Goal: Communication & Community: Share content

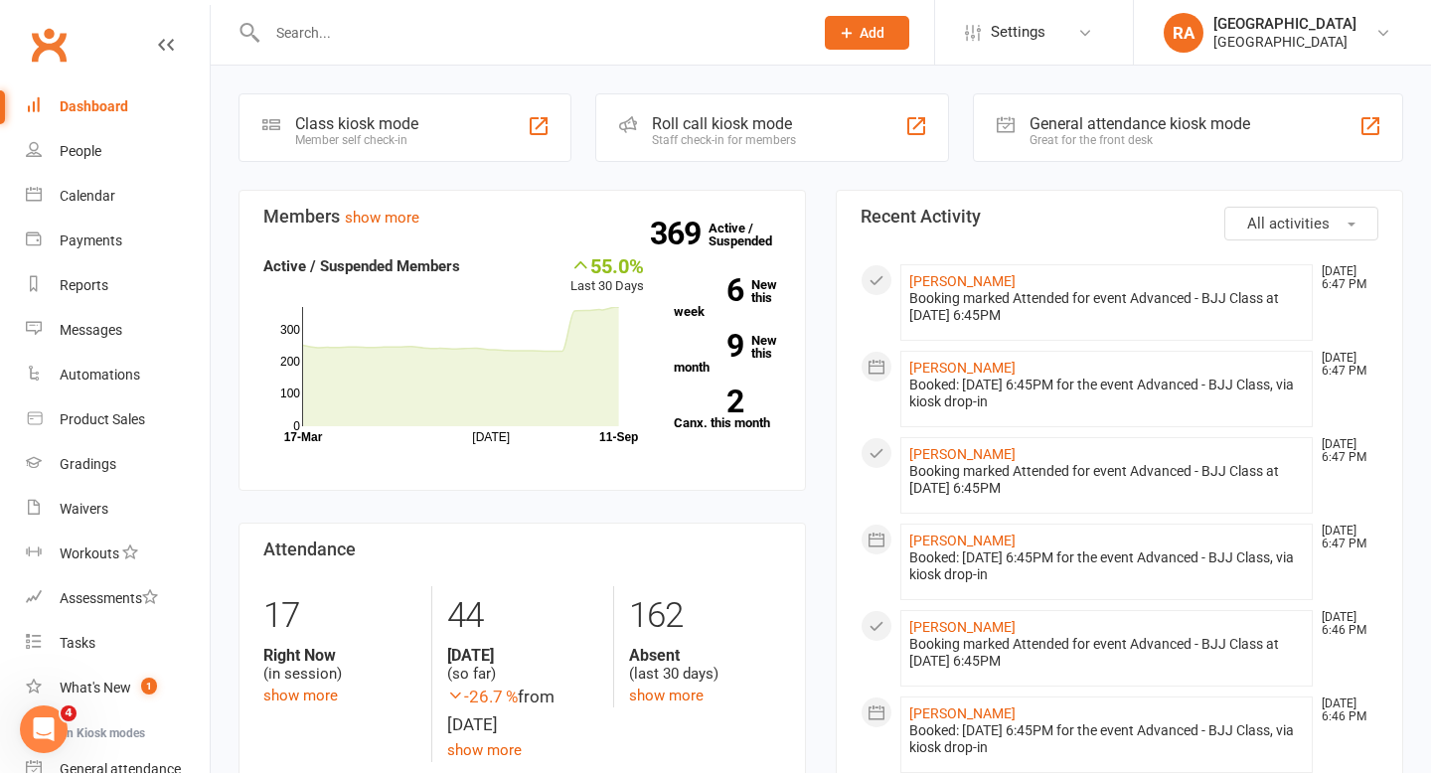
click at [337, 32] on input "text" at bounding box center [530, 33] width 538 height 28
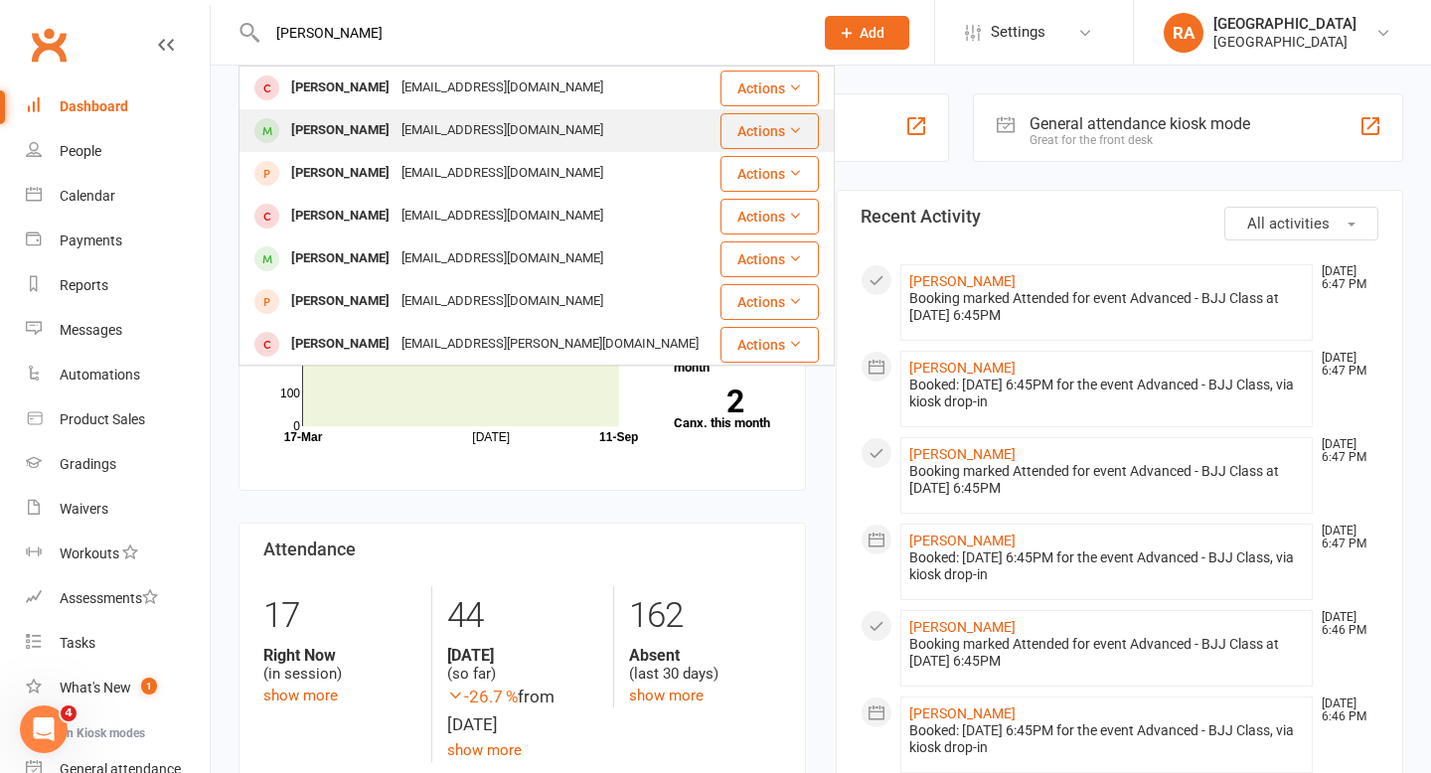
type input "[PERSON_NAME]"
click at [395, 127] on div "[EMAIL_ADDRESS][DOMAIN_NAME]" at bounding box center [502, 130] width 214 height 29
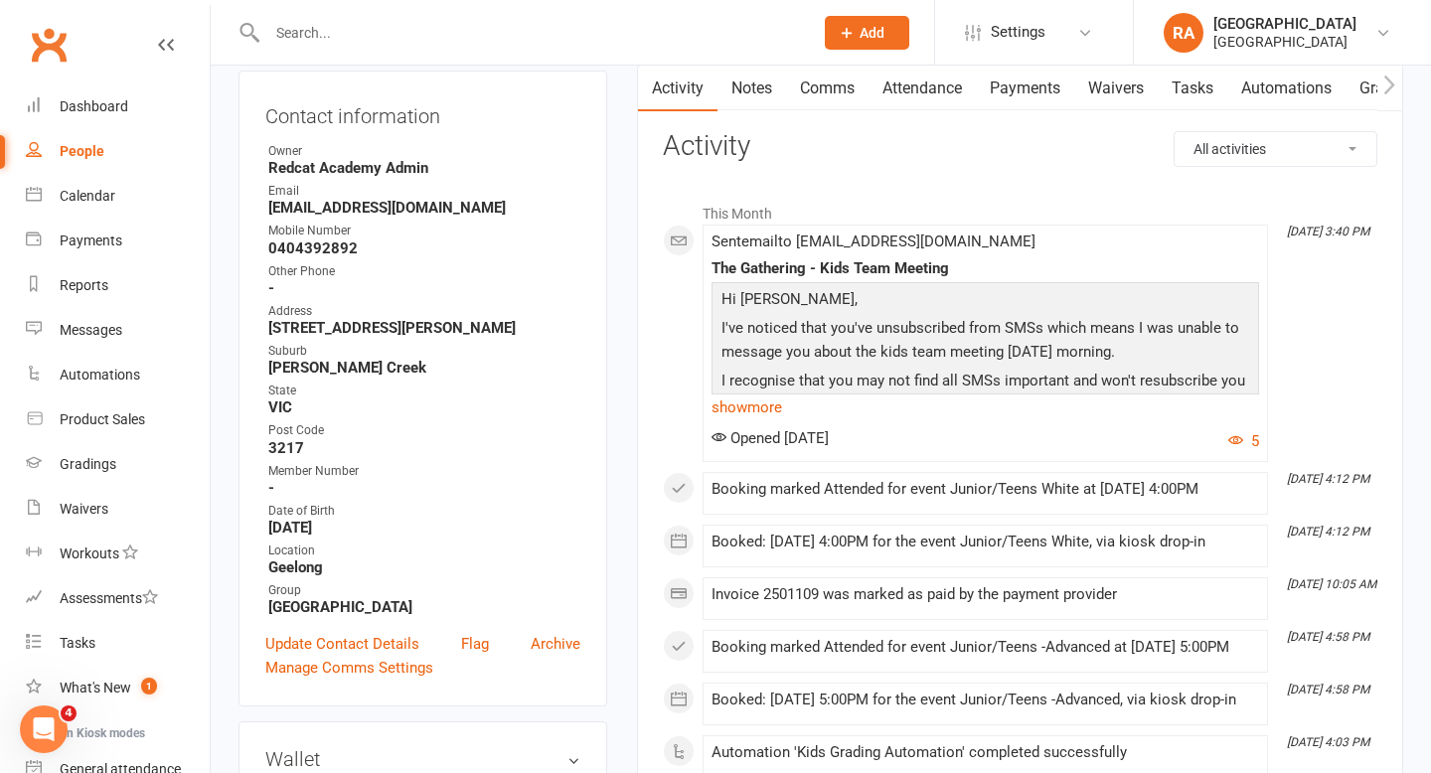
scroll to position [218, 0]
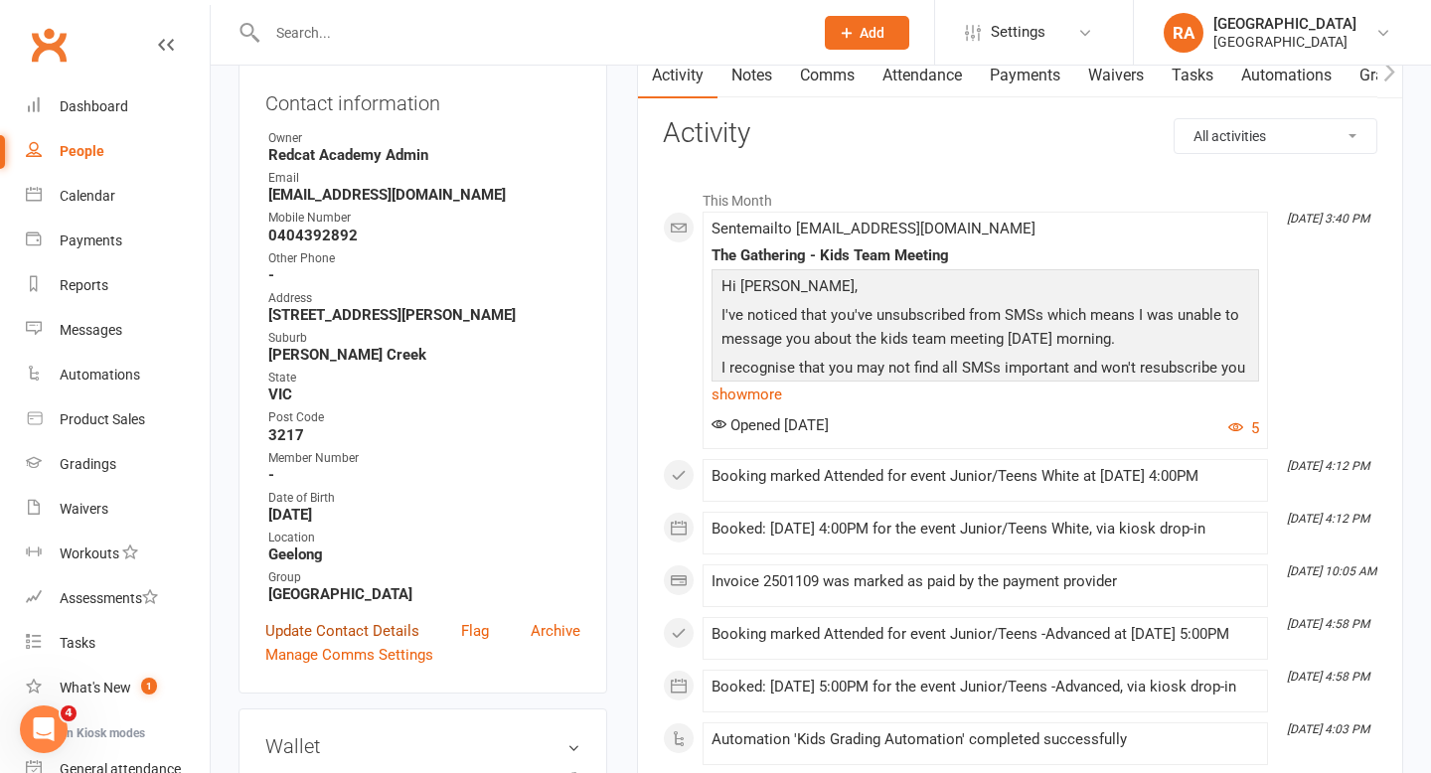
click at [381, 625] on link "Update Contact Details" at bounding box center [342, 631] width 154 height 24
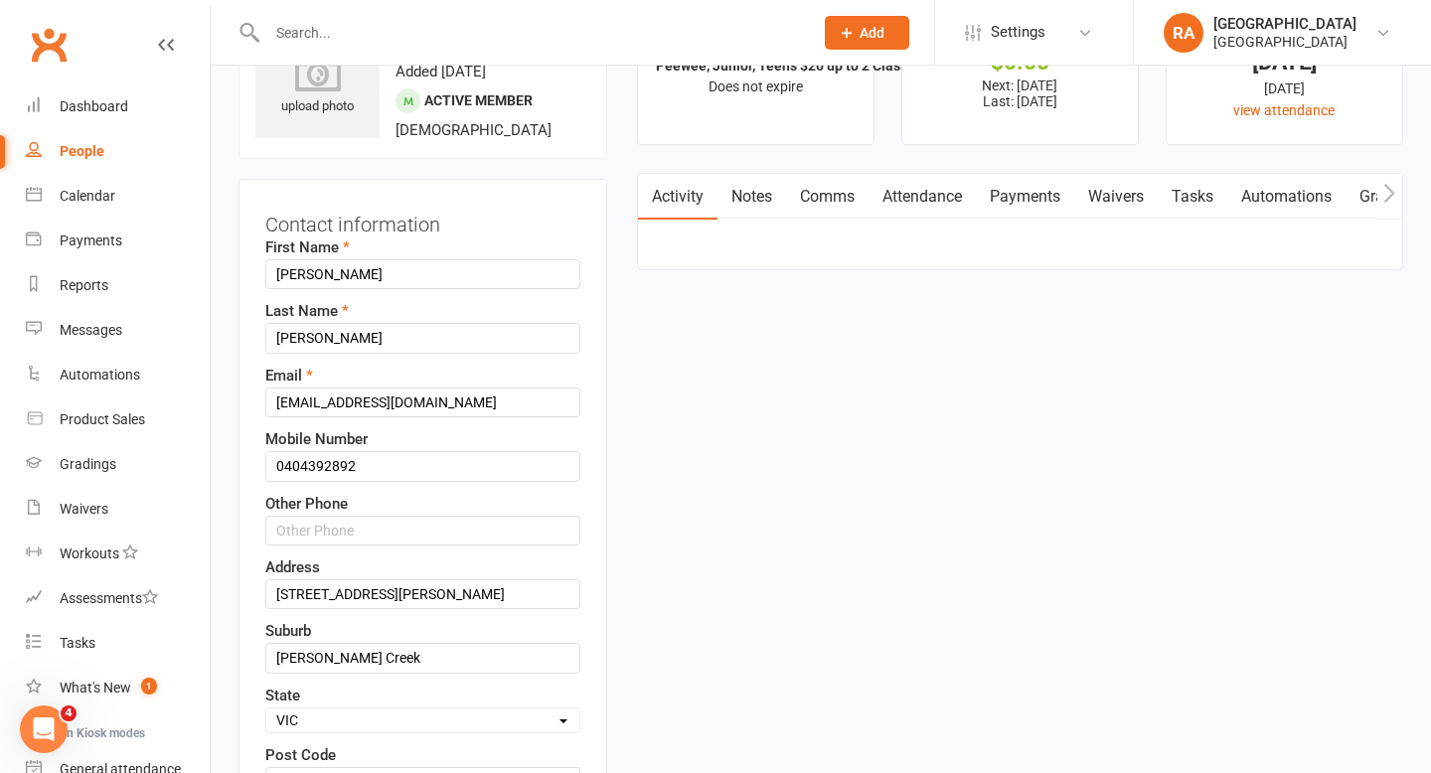
scroll to position [93, 0]
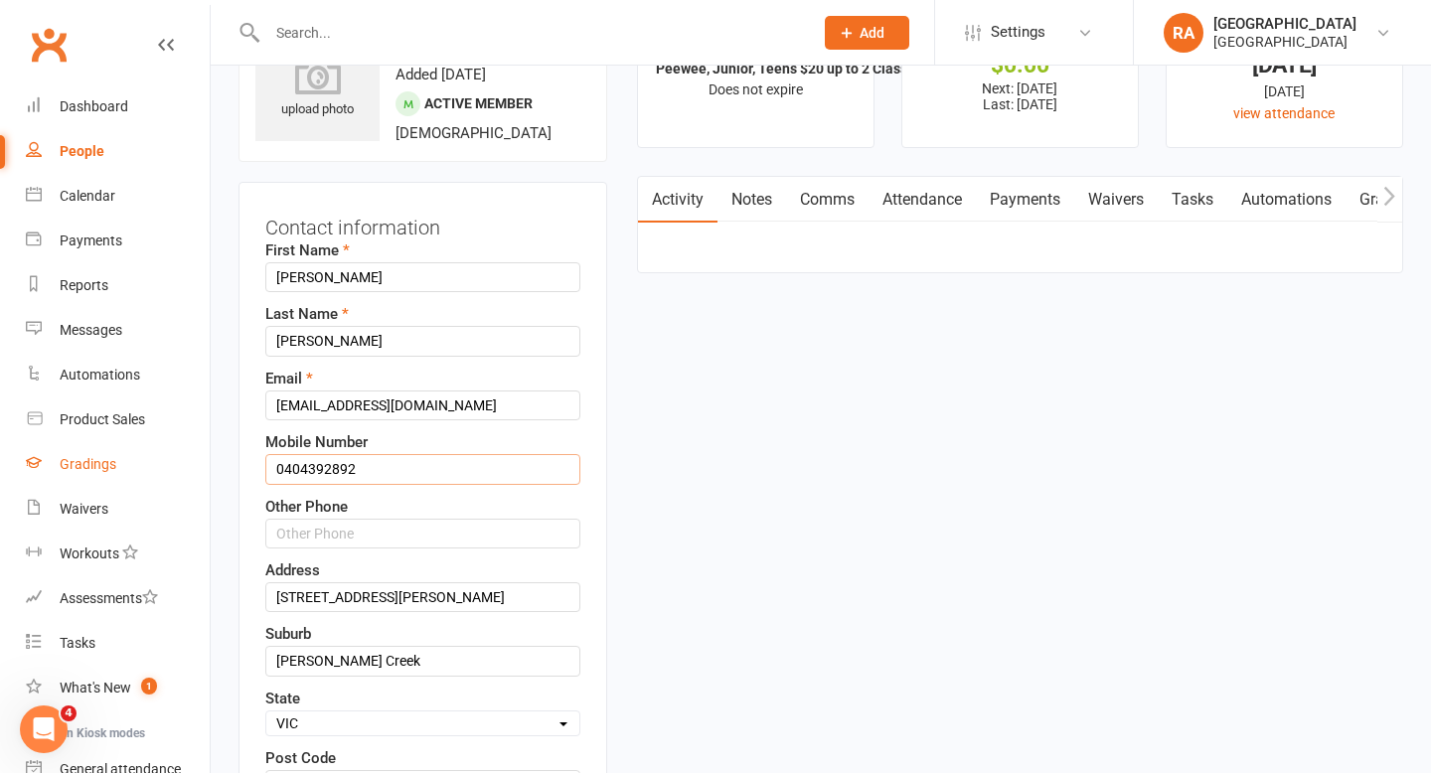
drag, startPoint x: 376, startPoint y: 467, endPoint x: 93, endPoint y: 466, distance: 282.2
paste input "[PHONE_NUMBER]"
click at [312, 465] on input "[PHONE_NUMBER]" at bounding box center [422, 469] width 315 height 30
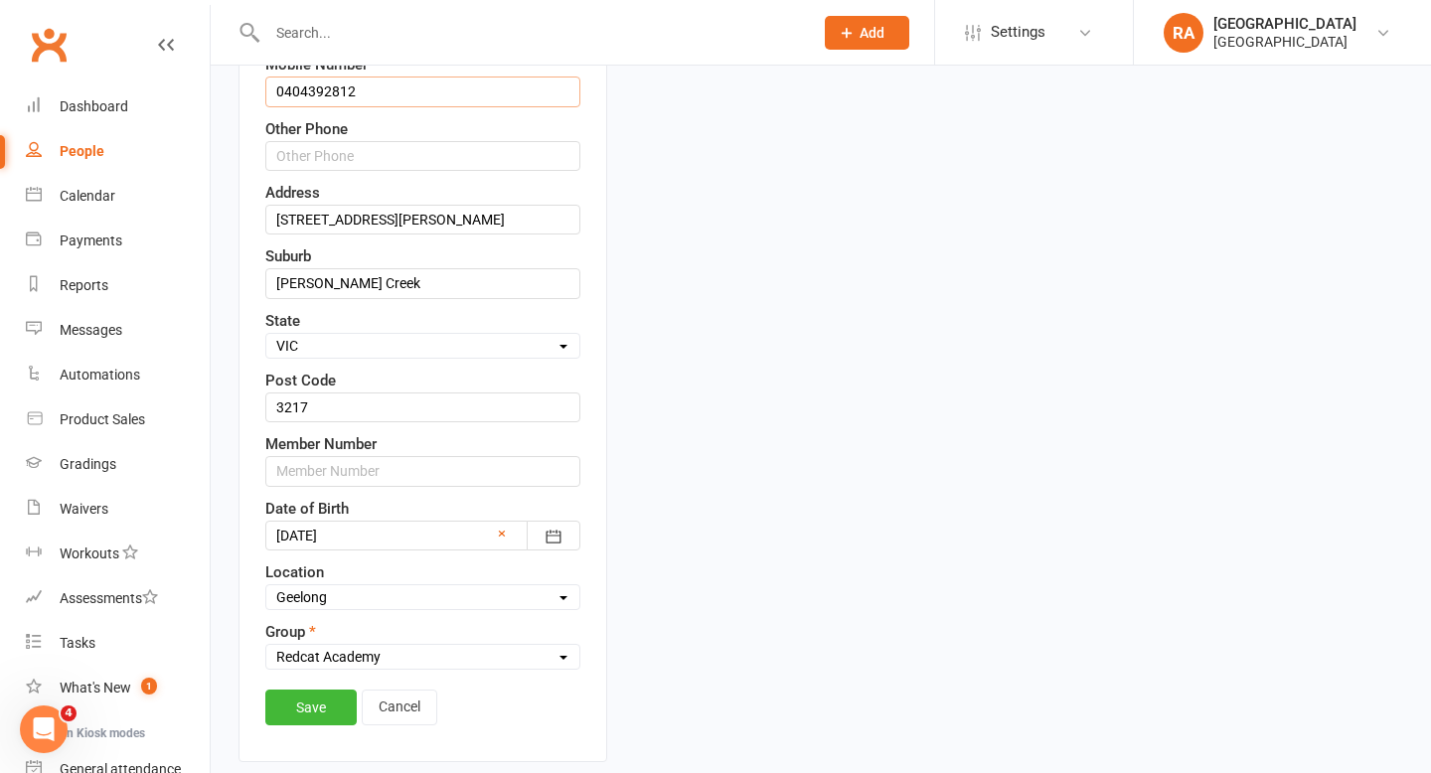
scroll to position [510, 0]
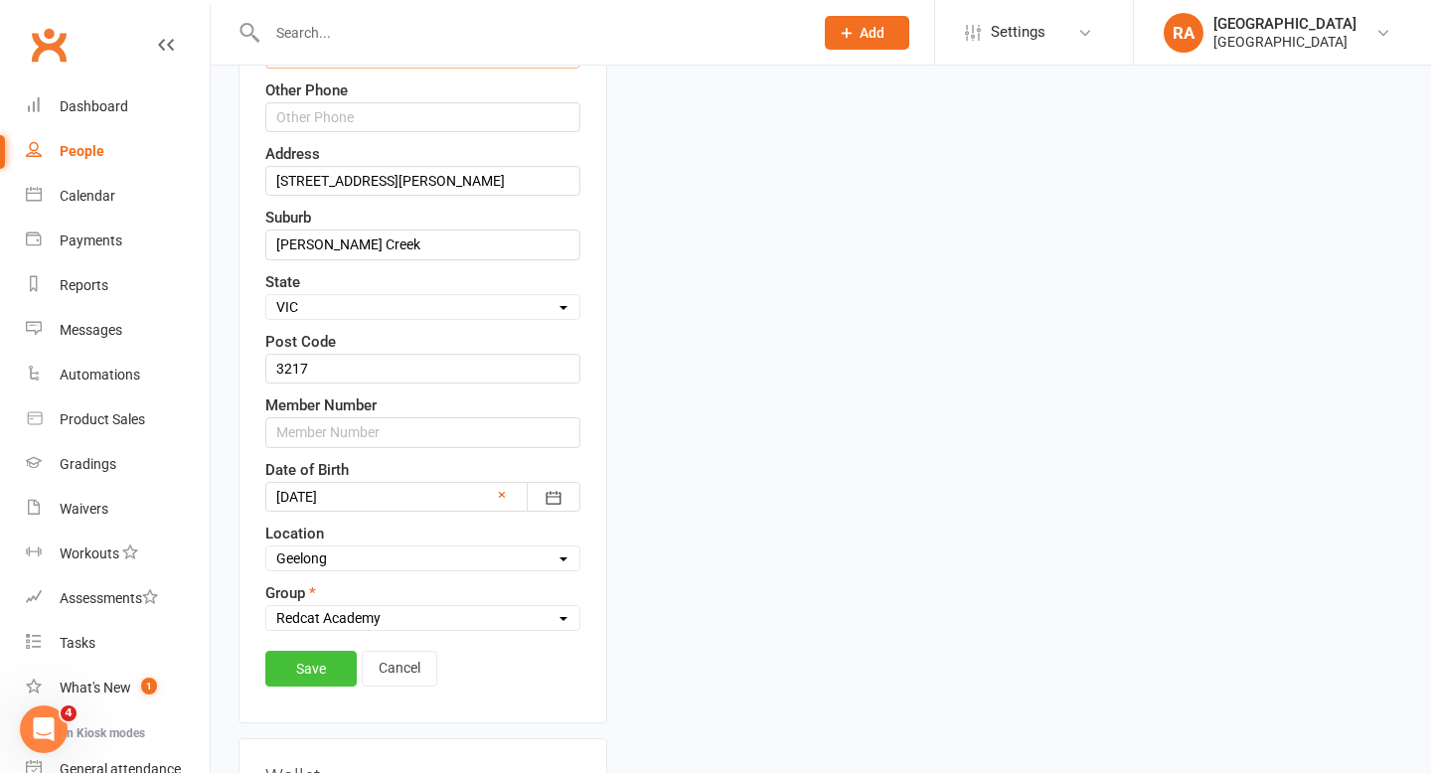
type input "0404392812"
click at [302, 677] on link "Save" at bounding box center [310, 669] width 91 height 36
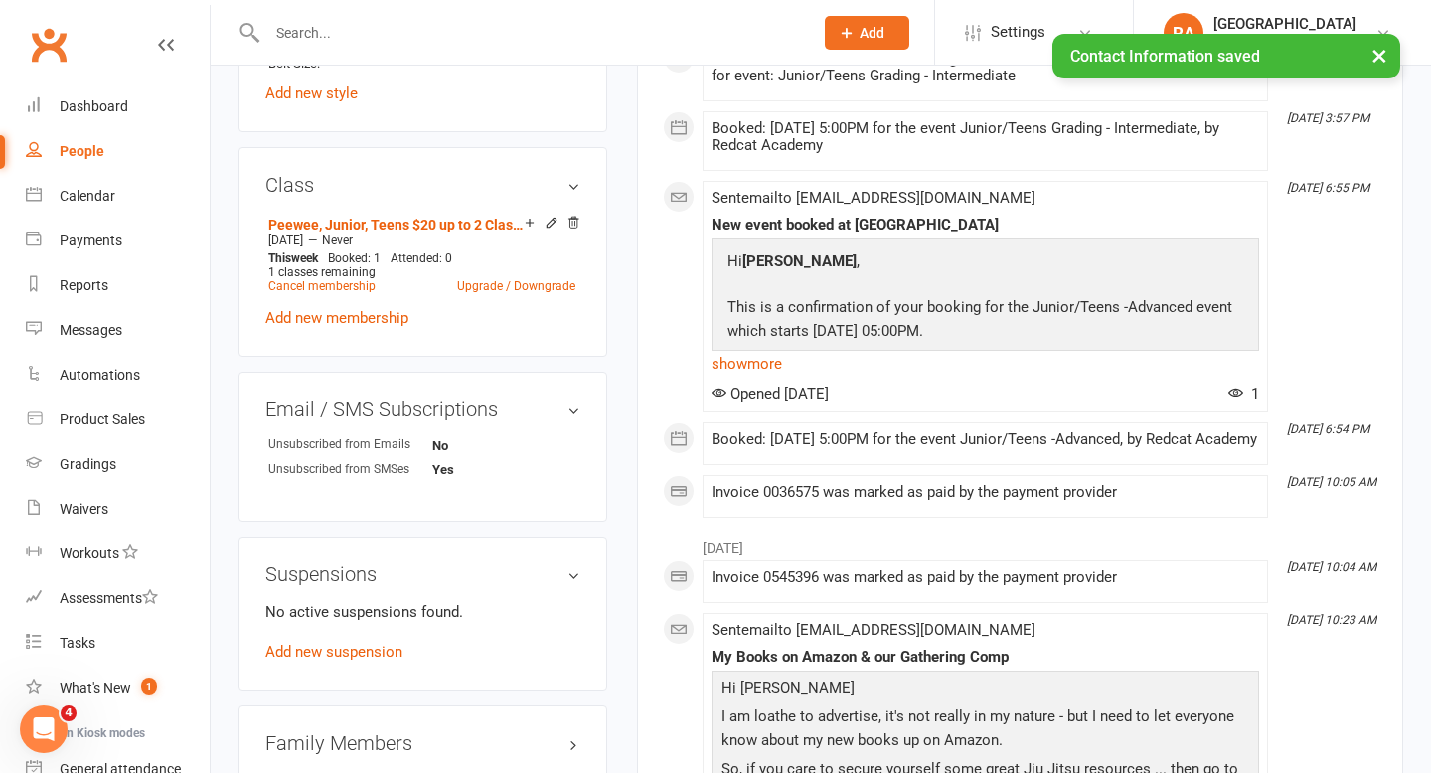
scroll to position [1262, 0]
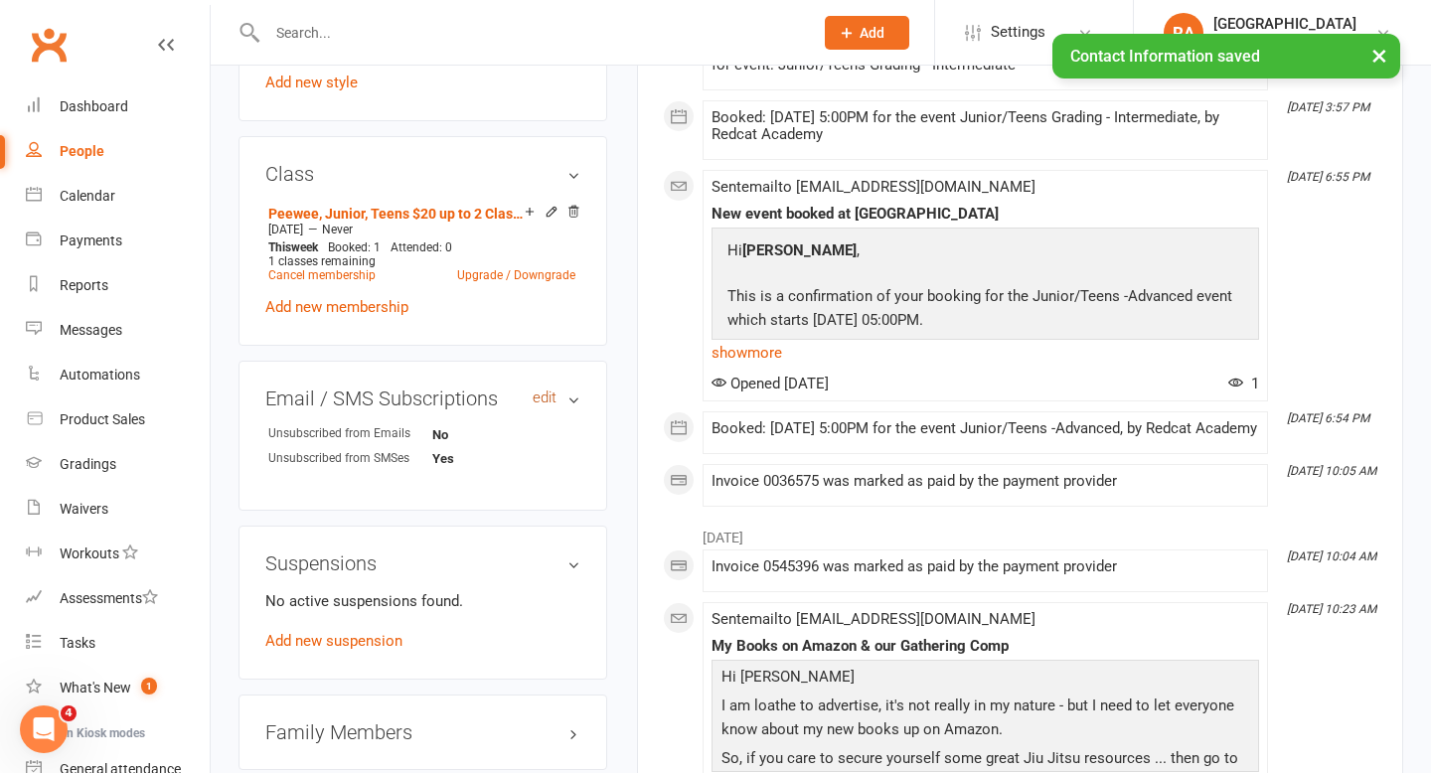
click at [548, 396] on link "edit" at bounding box center [545, 398] width 24 height 17
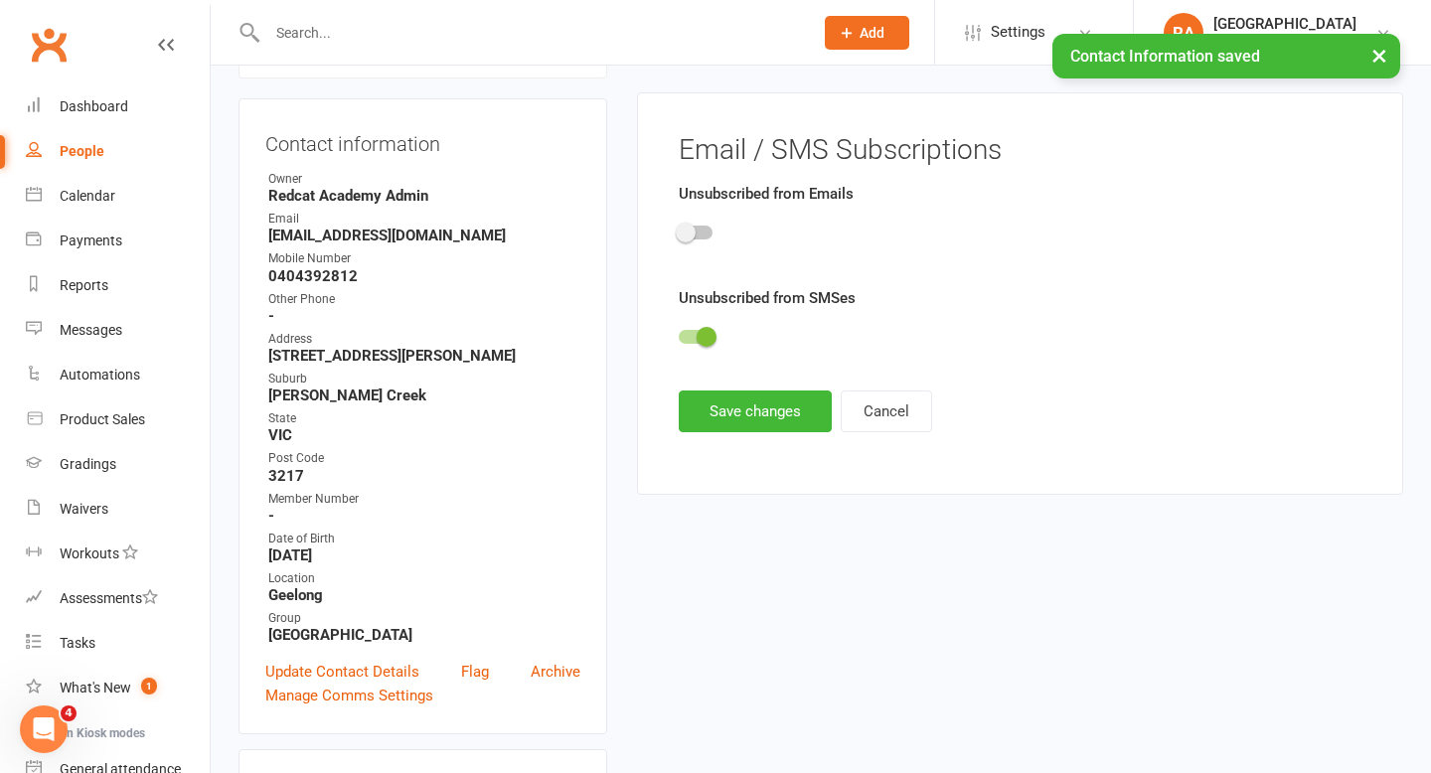
scroll to position [170, 0]
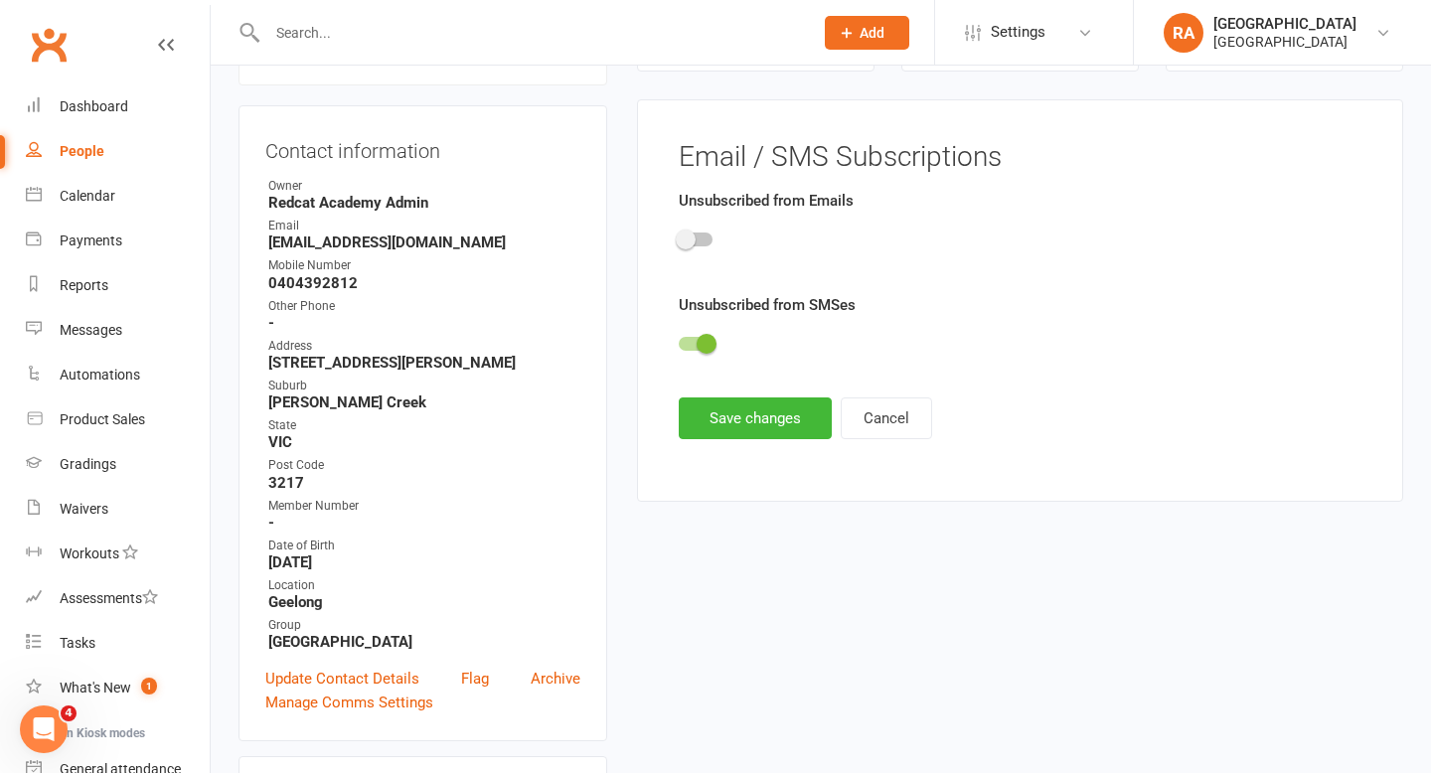
click at [707, 334] on span at bounding box center [707, 344] width 20 height 20
click at [679, 341] on input "checkbox" at bounding box center [679, 341] width 0 height 0
click at [734, 414] on button "Save changes" at bounding box center [755, 418] width 153 height 42
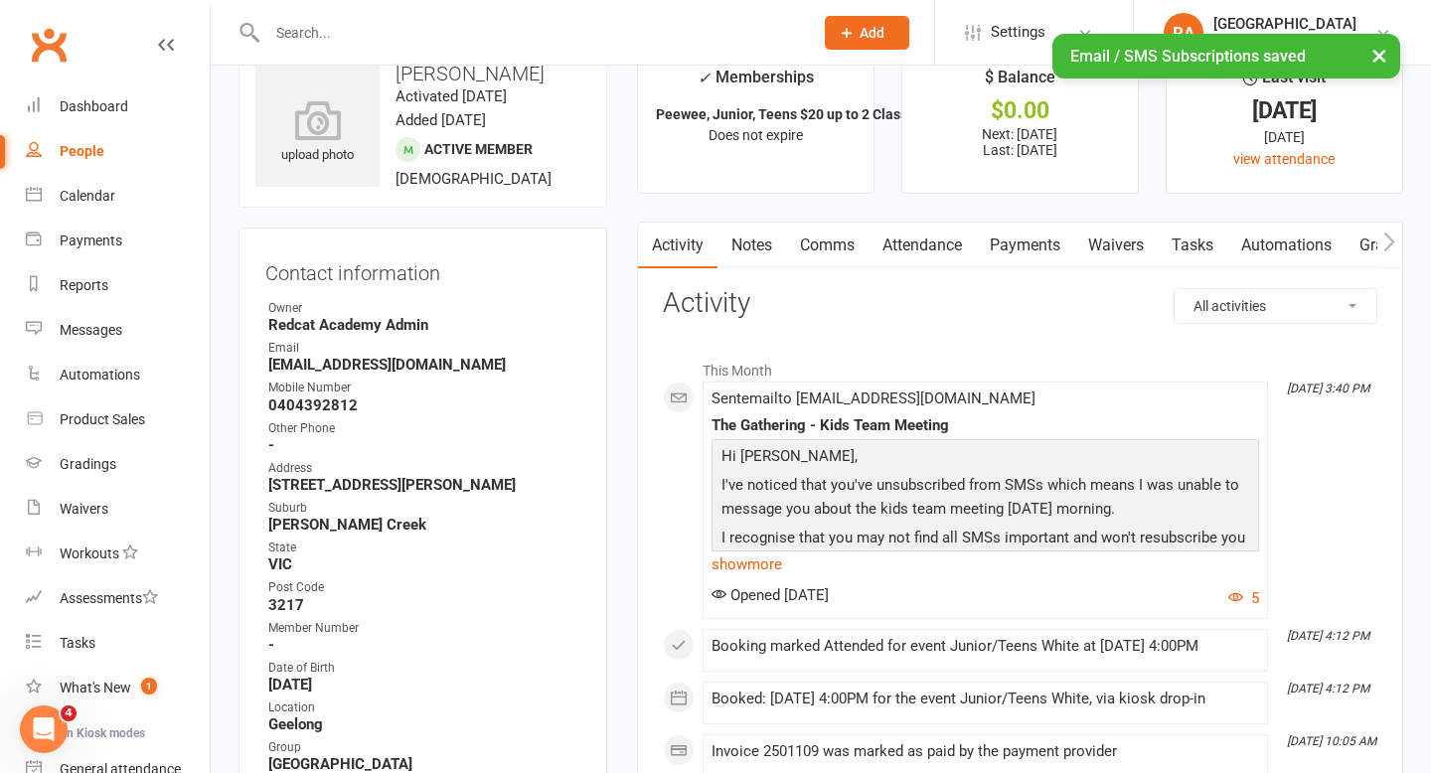
scroll to position [64, 0]
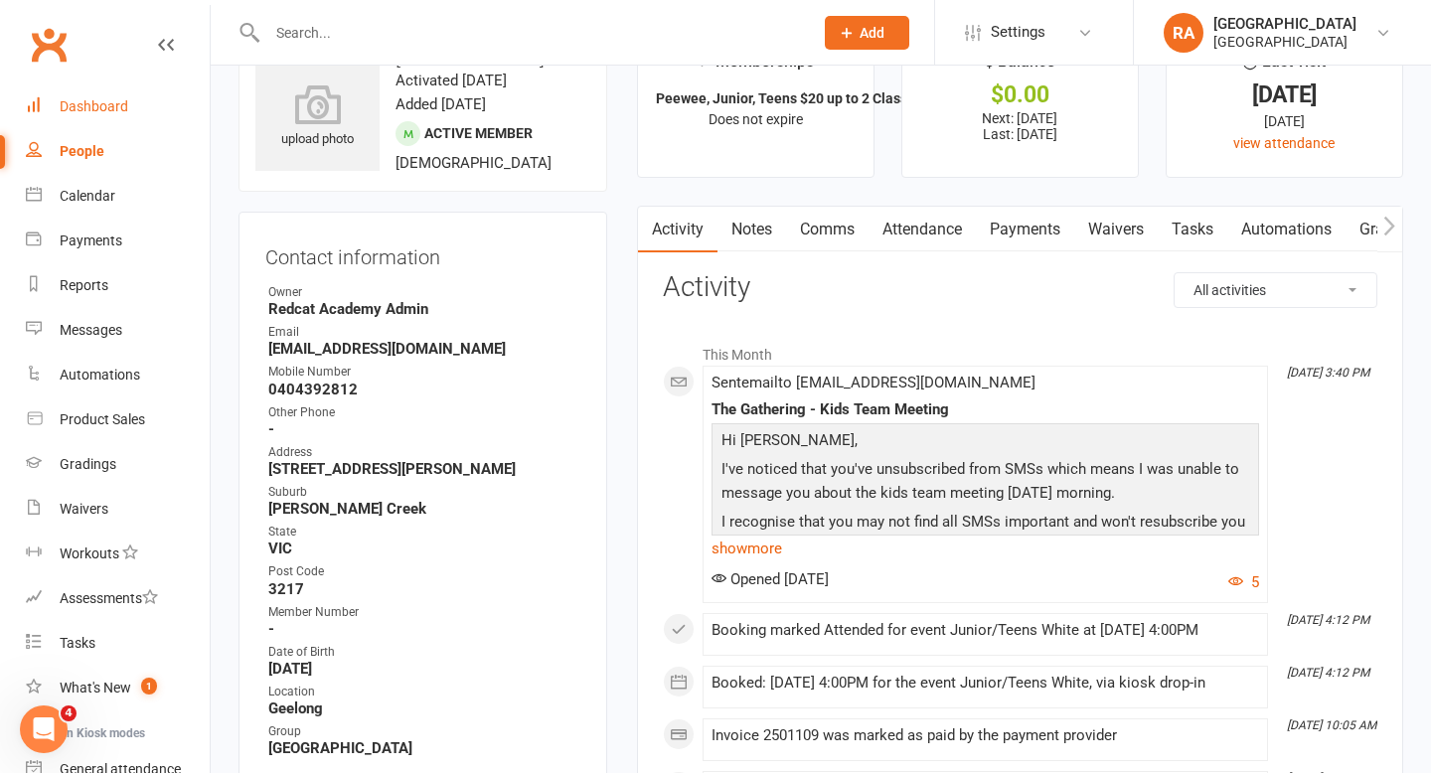
click at [78, 106] on div "Dashboard" at bounding box center [94, 106] width 69 height 16
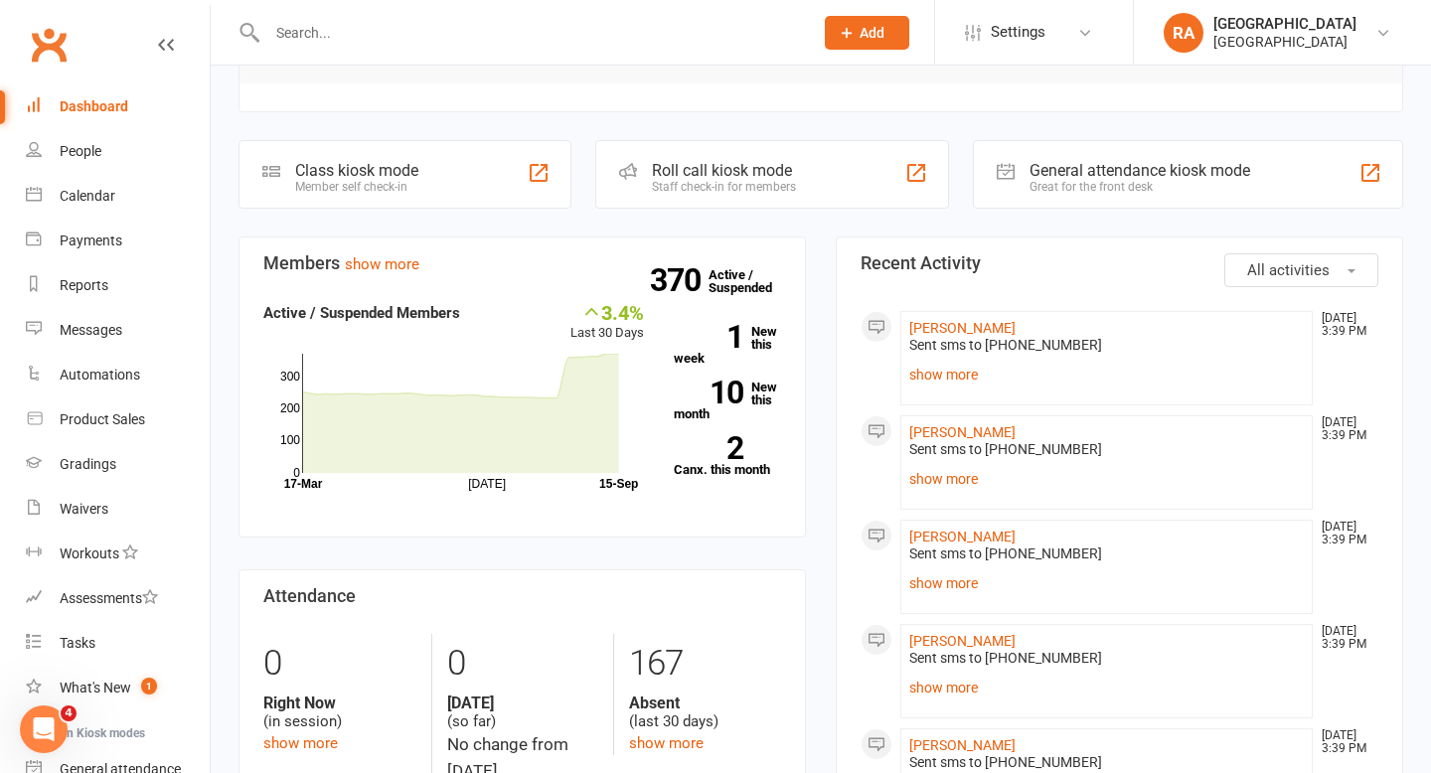
scroll to position [435, 0]
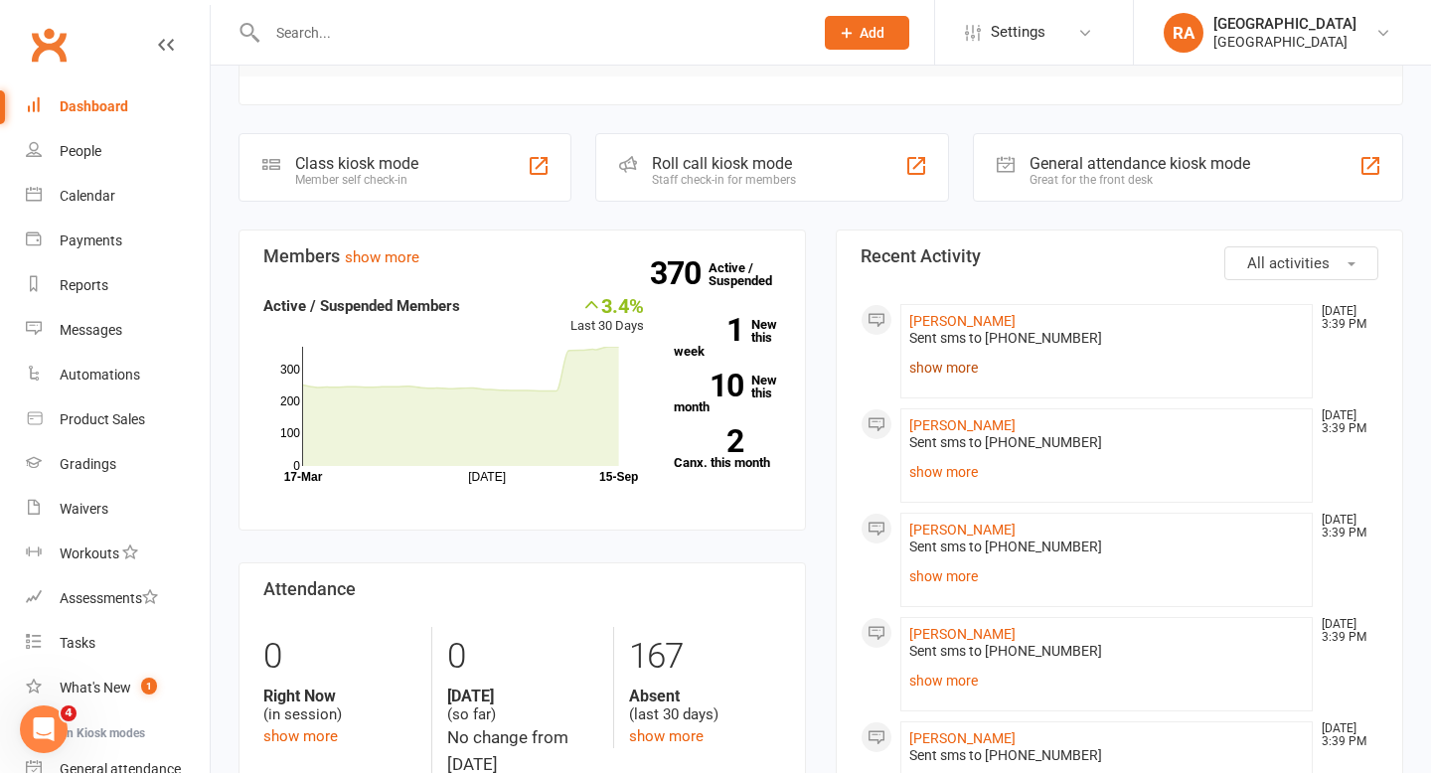
click at [961, 365] on link "show more" at bounding box center [1106, 368] width 394 height 28
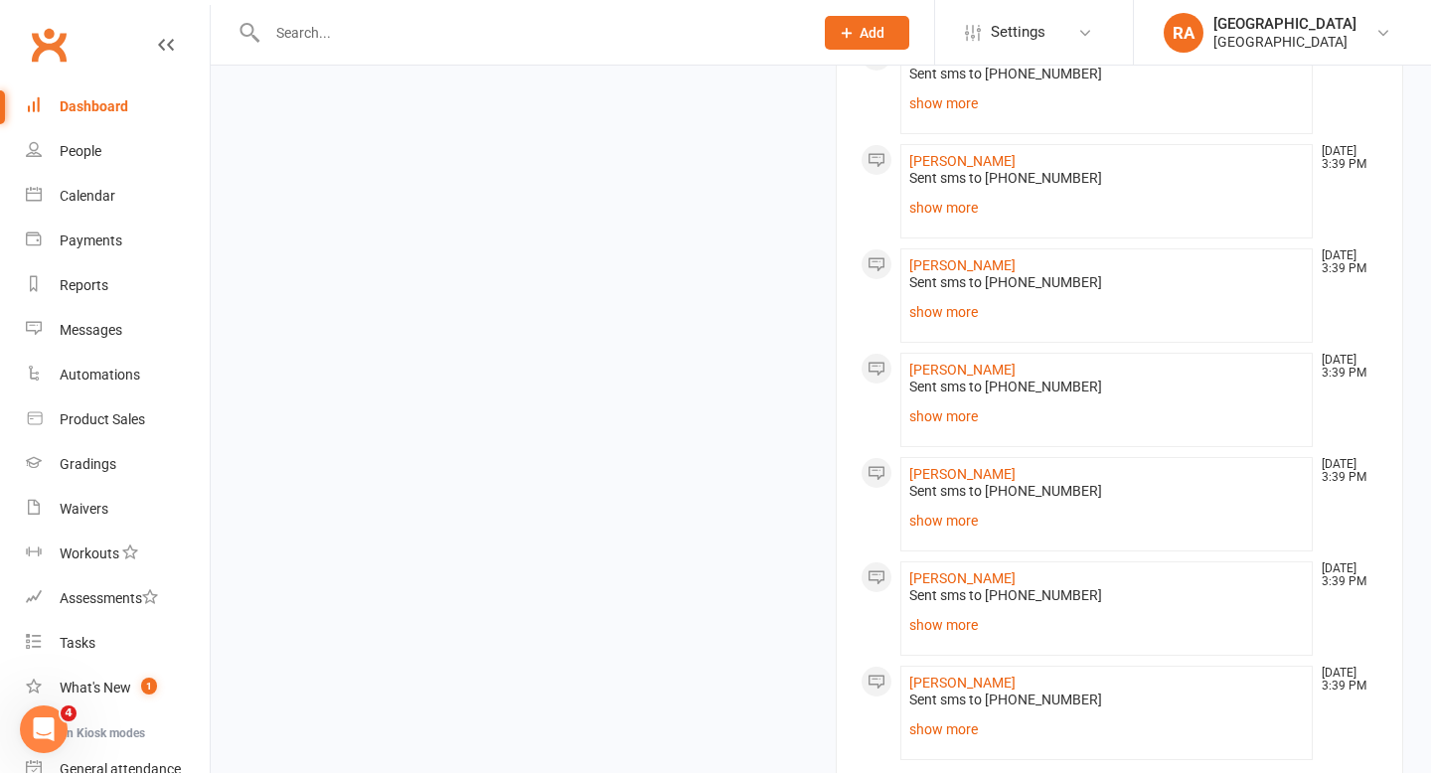
scroll to position [2268, 0]
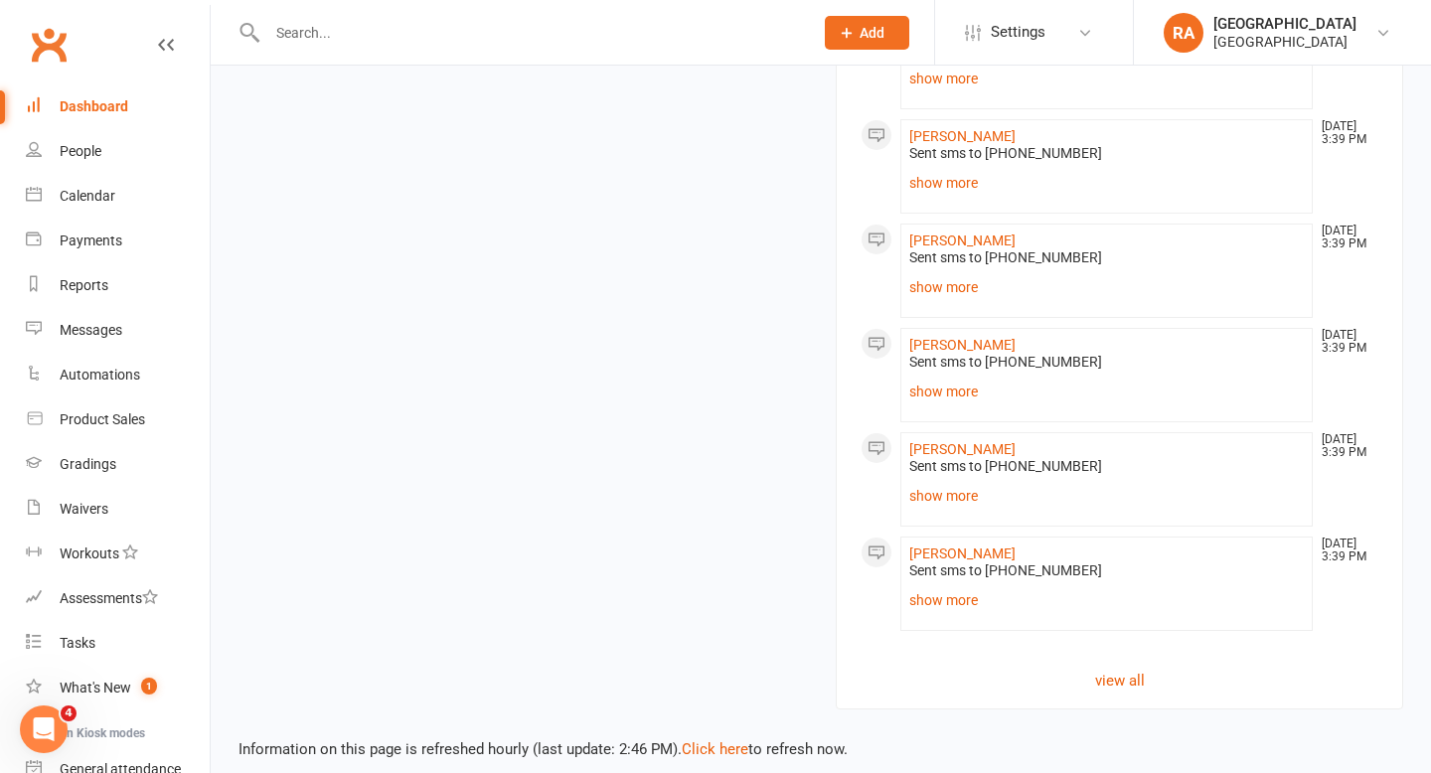
click at [71, 95] on link "Dashboard" at bounding box center [118, 106] width 184 height 45
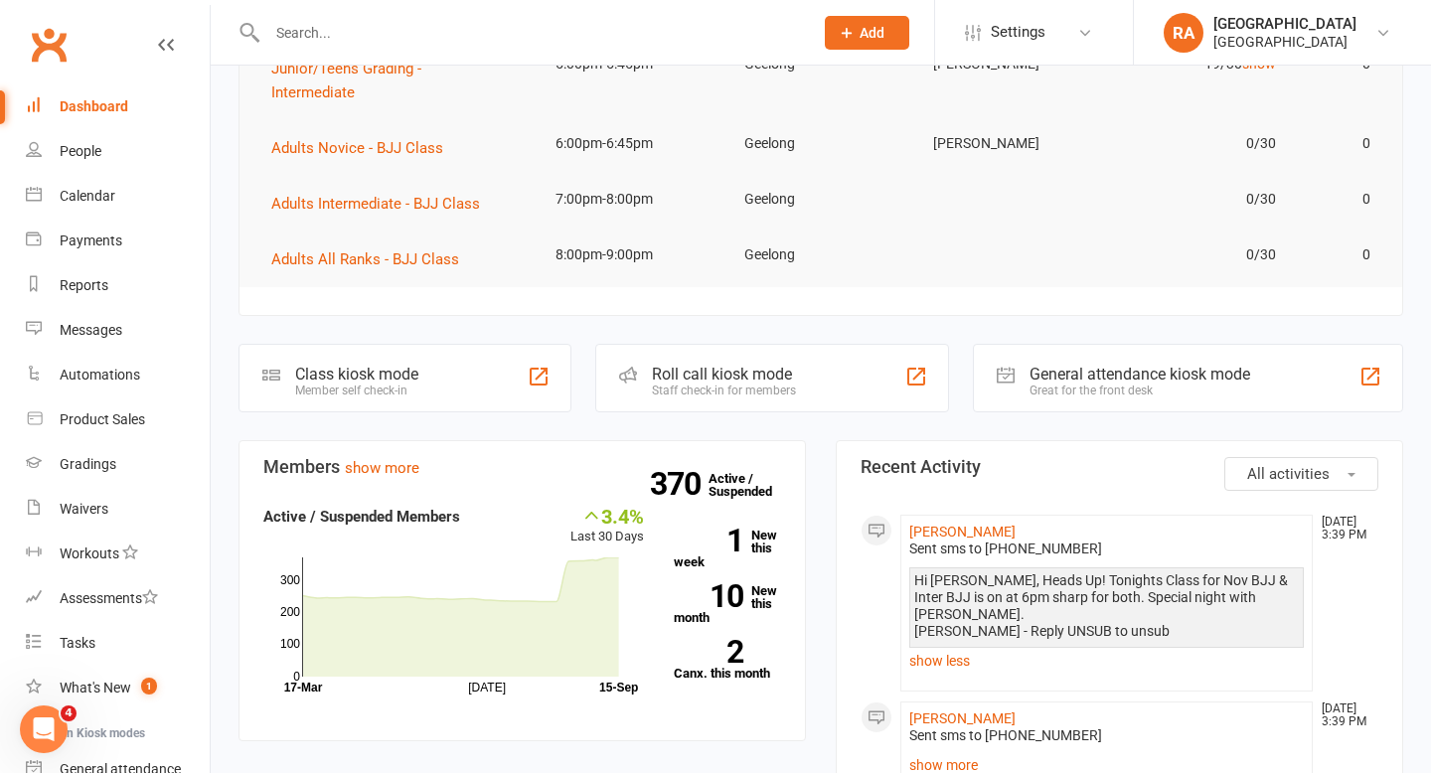
scroll to position [0, 0]
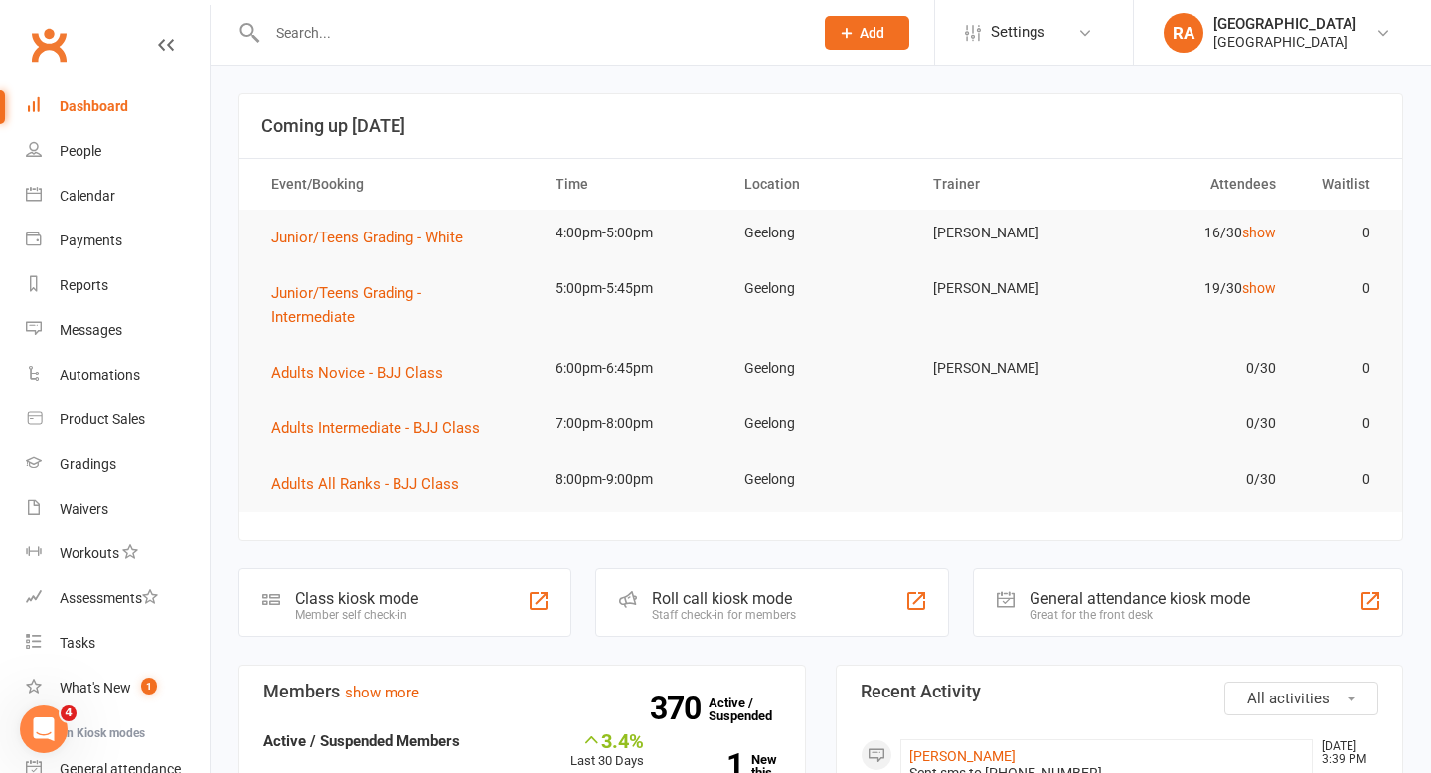
click at [106, 101] on div "Dashboard" at bounding box center [94, 106] width 69 height 16
click at [81, 331] on div "Messages" at bounding box center [91, 330] width 63 height 16
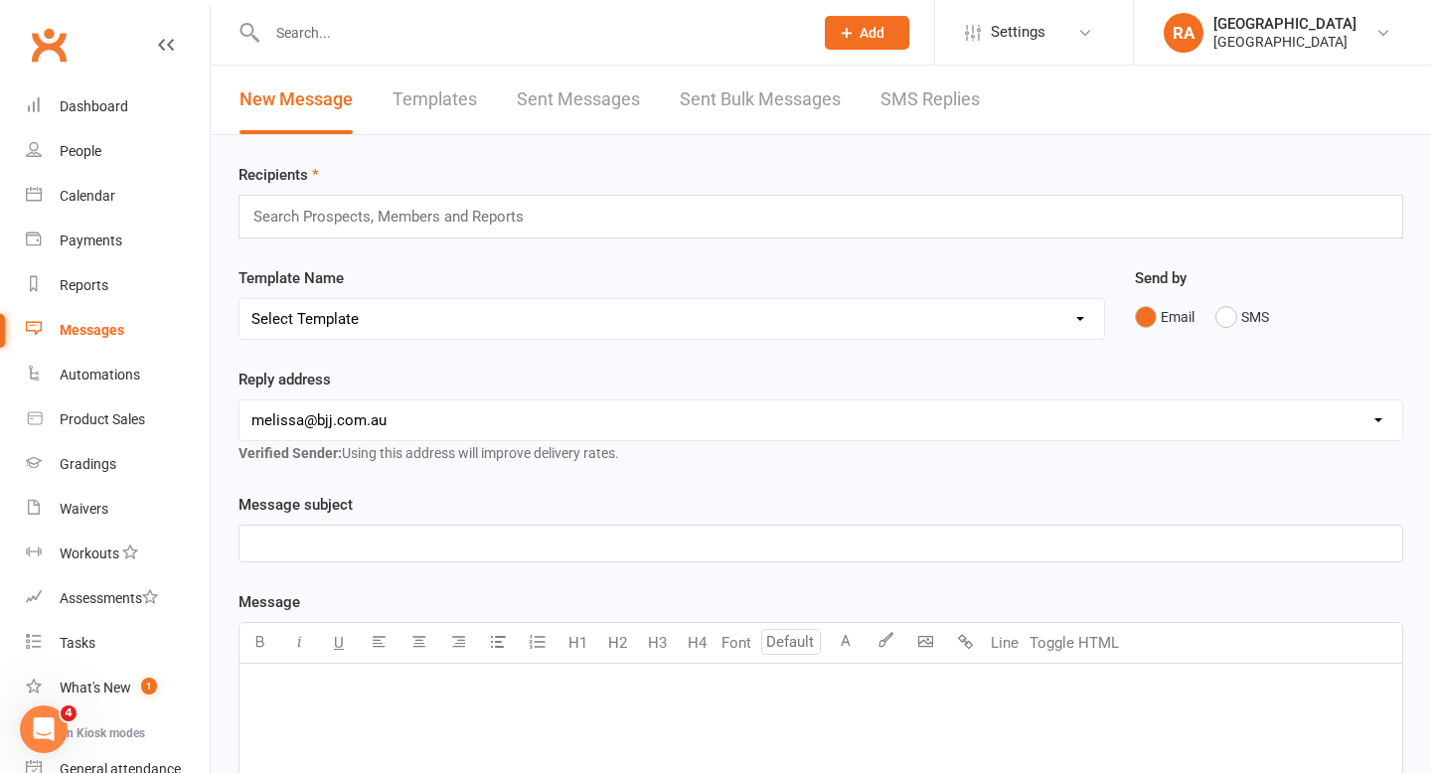
click at [932, 99] on link "SMS Replies" at bounding box center [929, 100] width 99 height 69
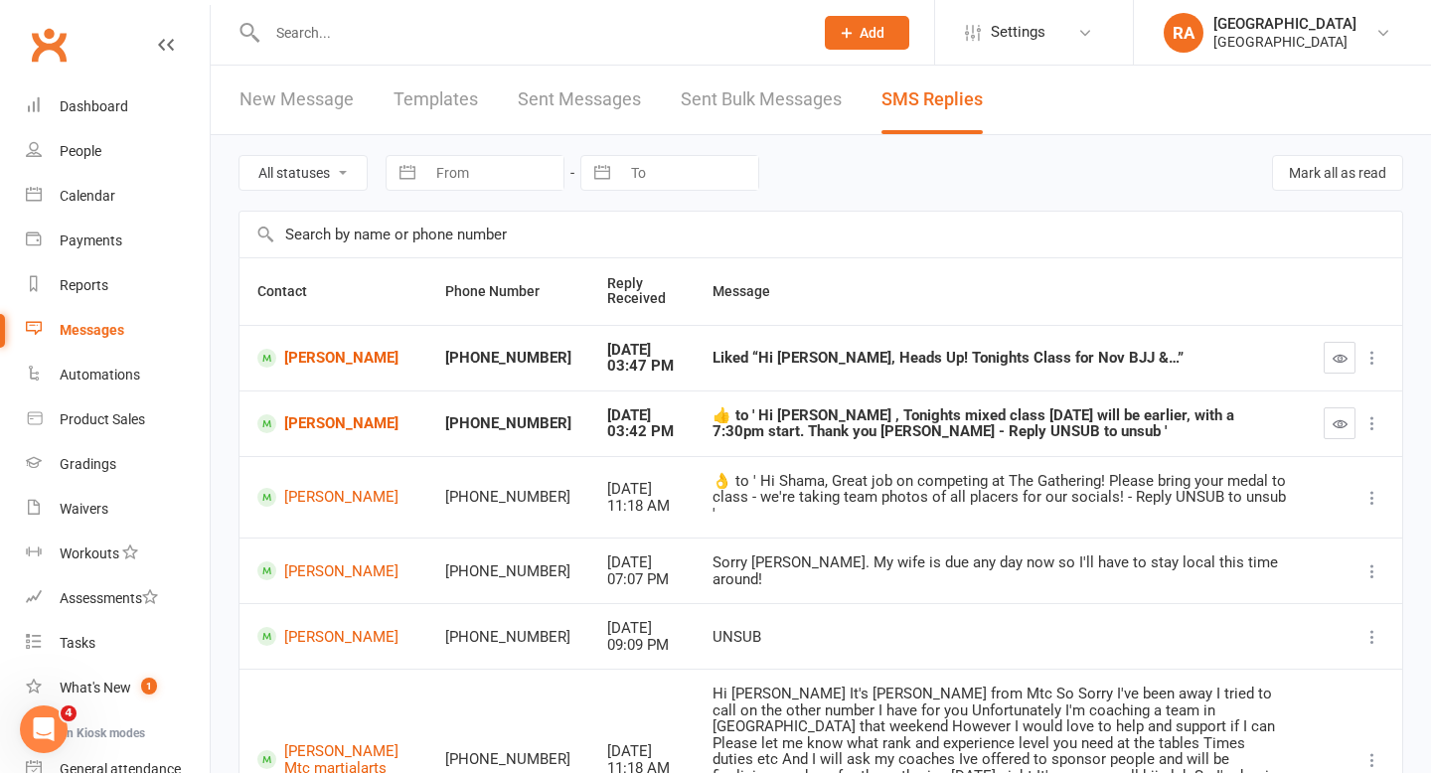
click at [733, 95] on link "Sent Bulk Messages" at bounding box center [761, 100] width 161 height 69
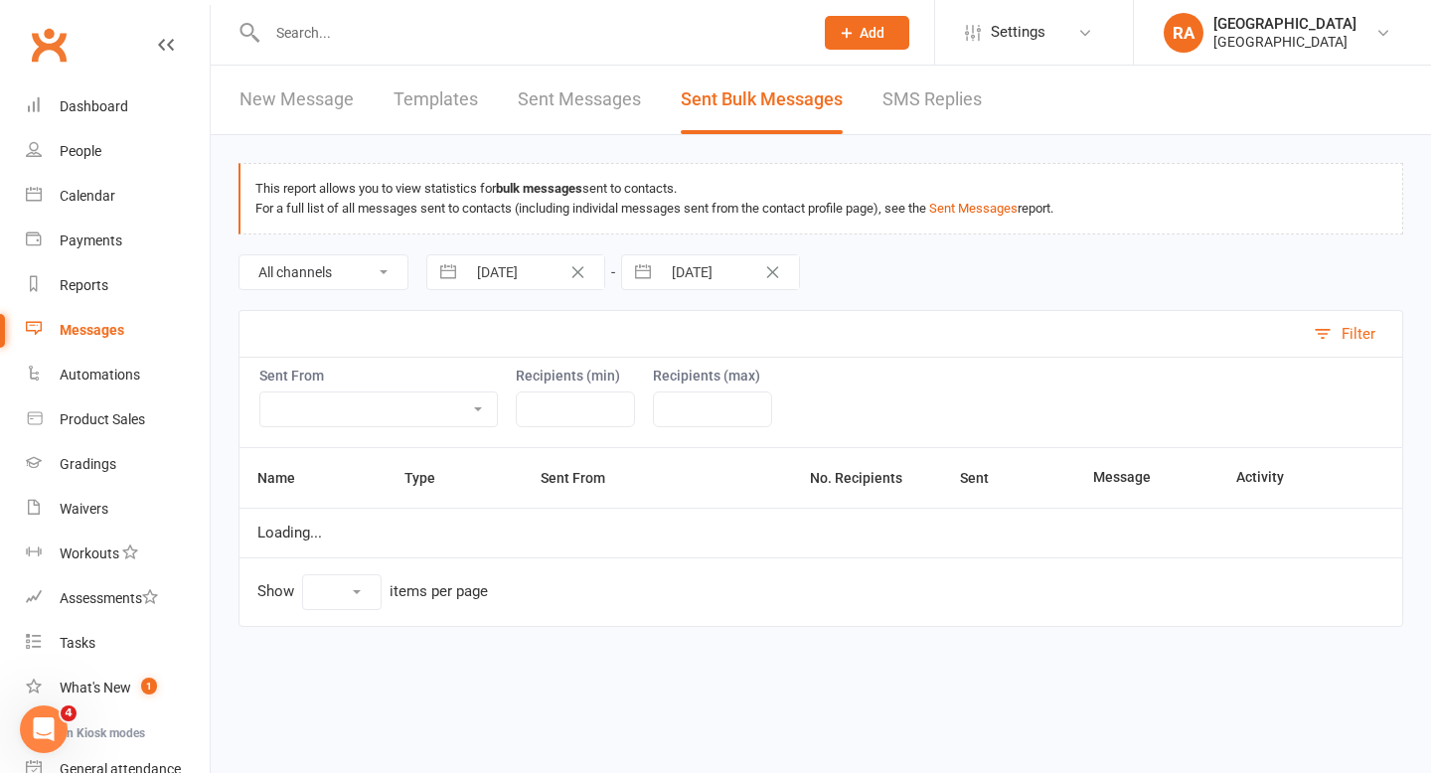
select select "50"
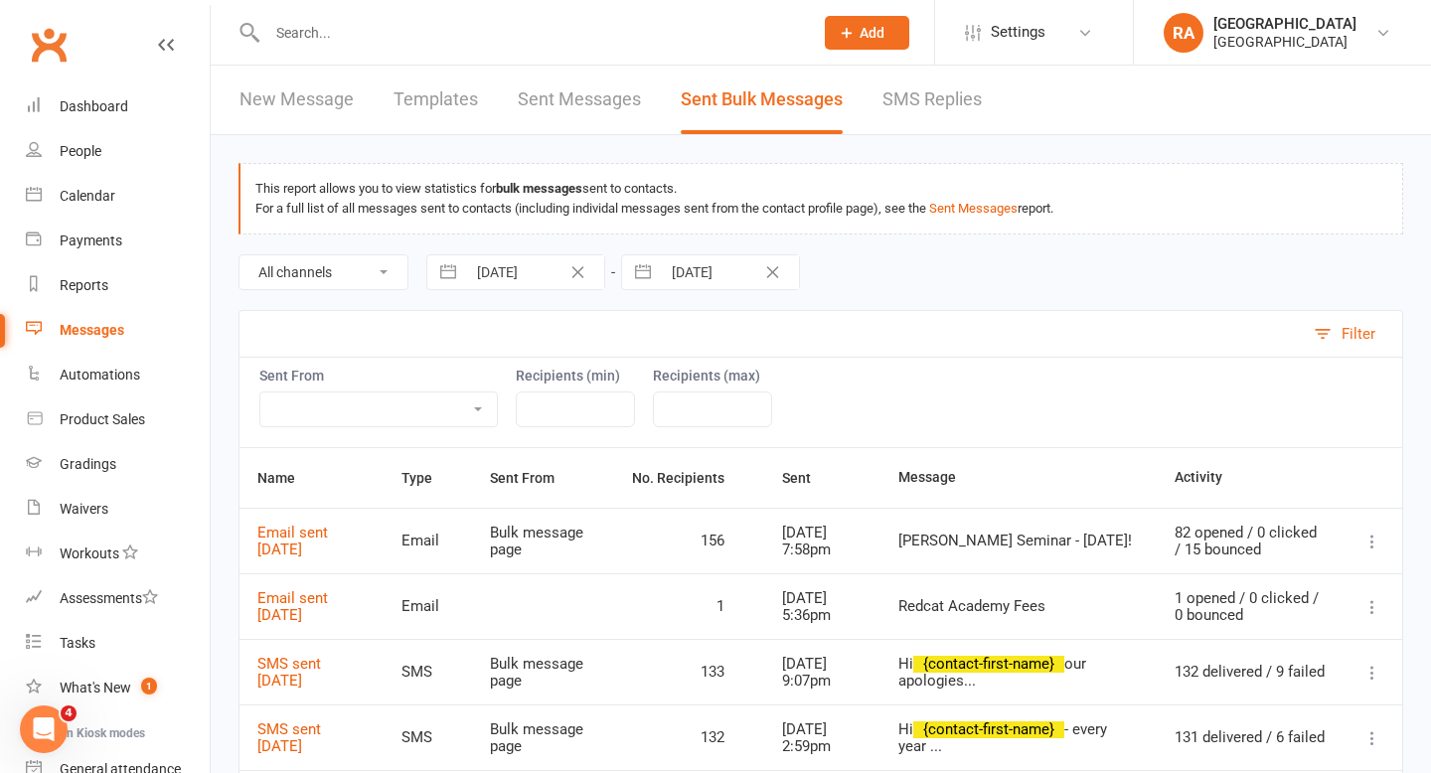
click at [539, 104] on link "Sent Messages" at bounding box center [579, 100] width 123 height 69
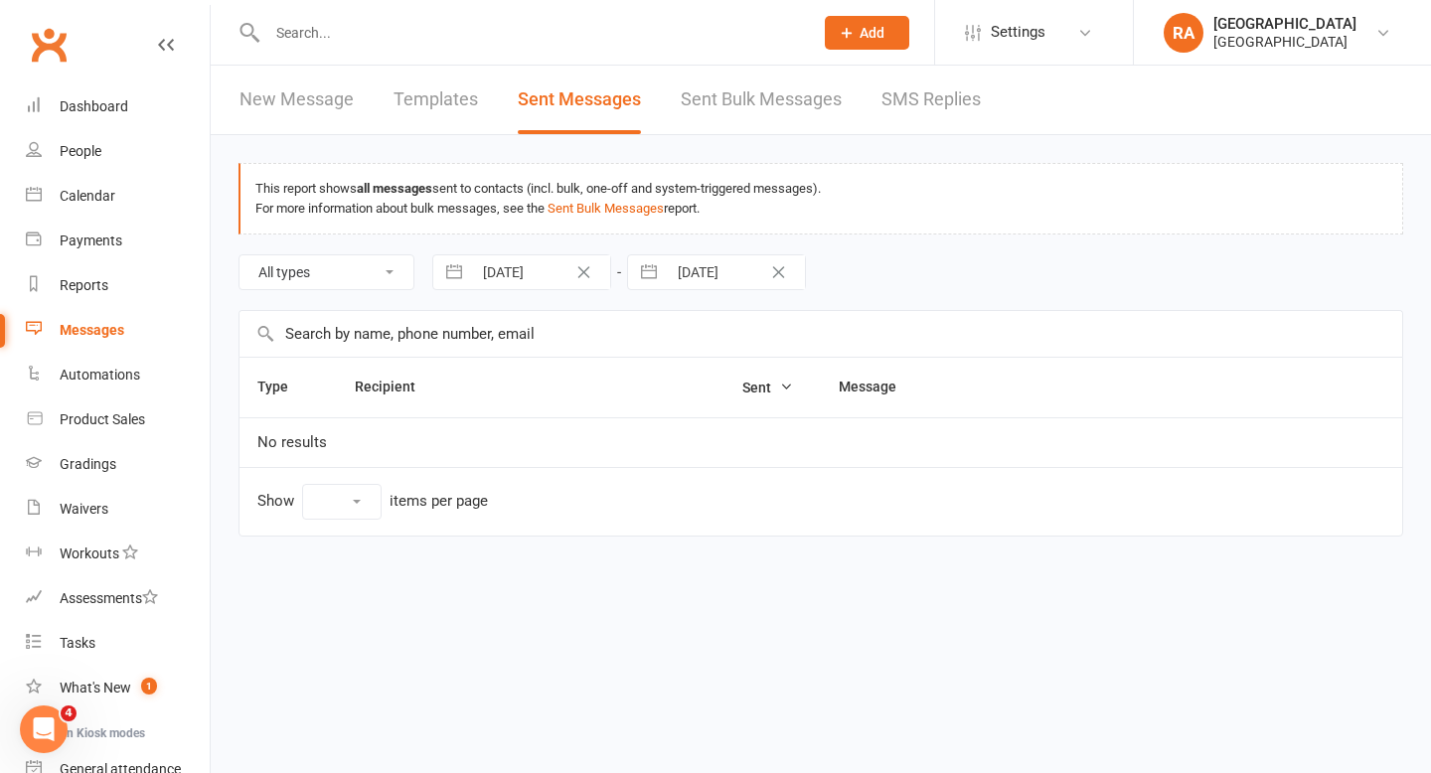
select select "100"
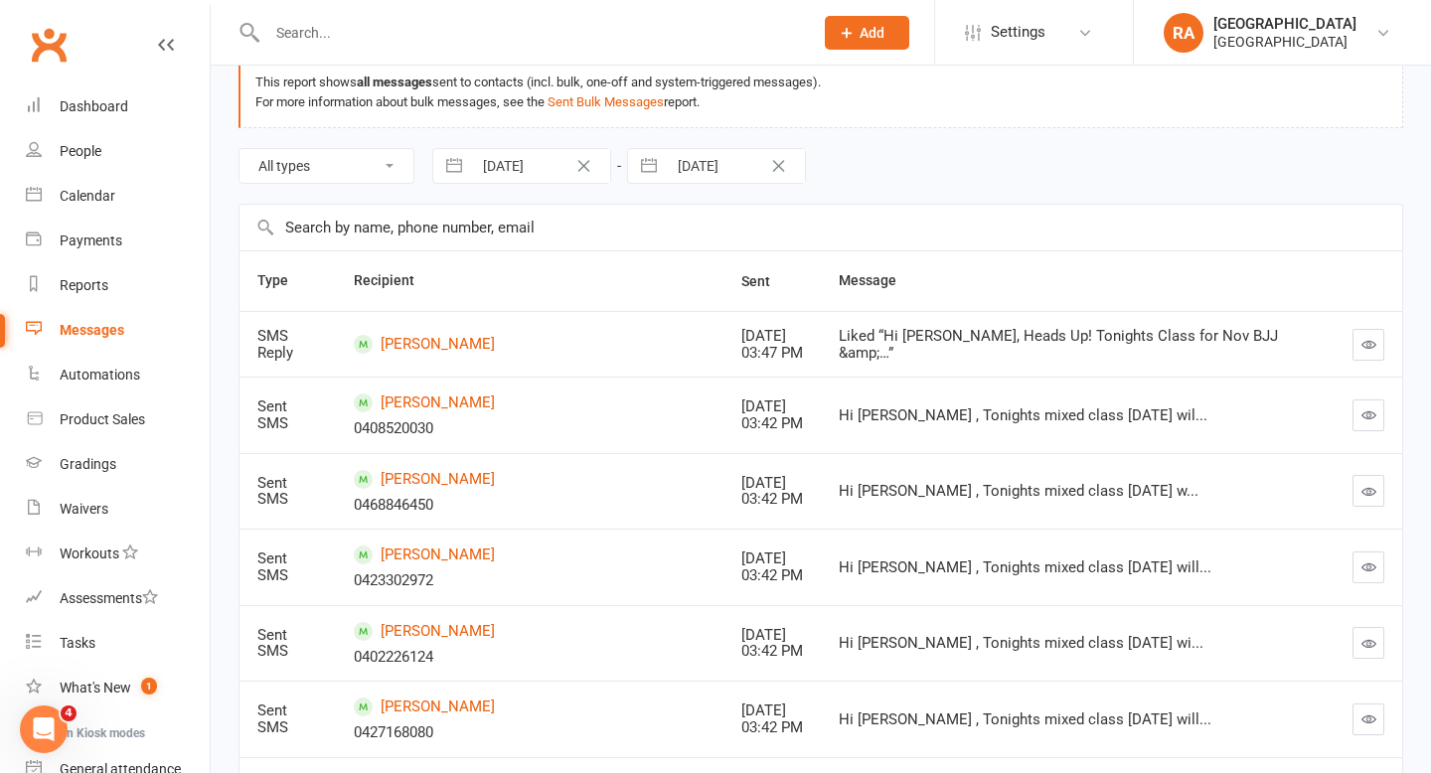
scroll to position [137, 0]
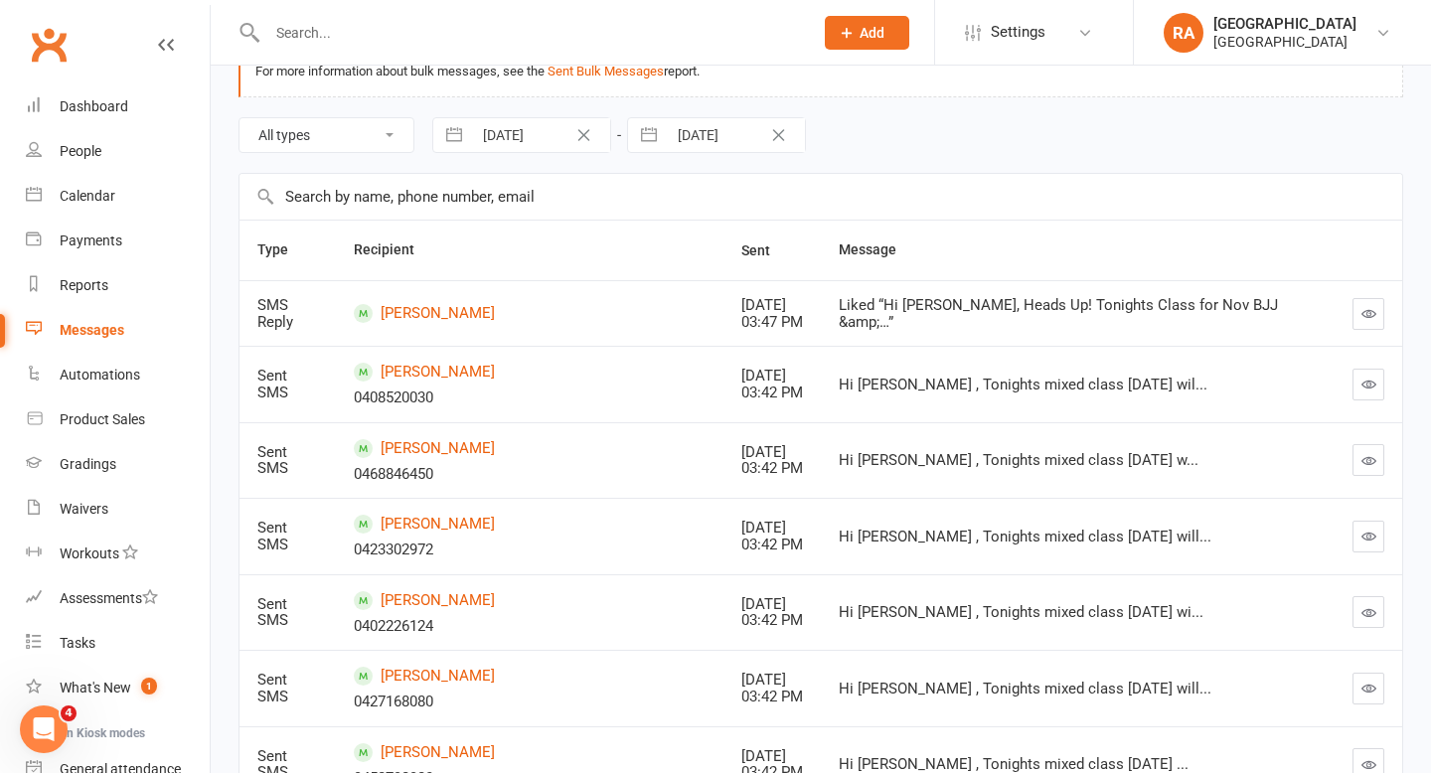
click at [104, 338] on div "Messages" at bounding box center [92, 330] width 65 height 16
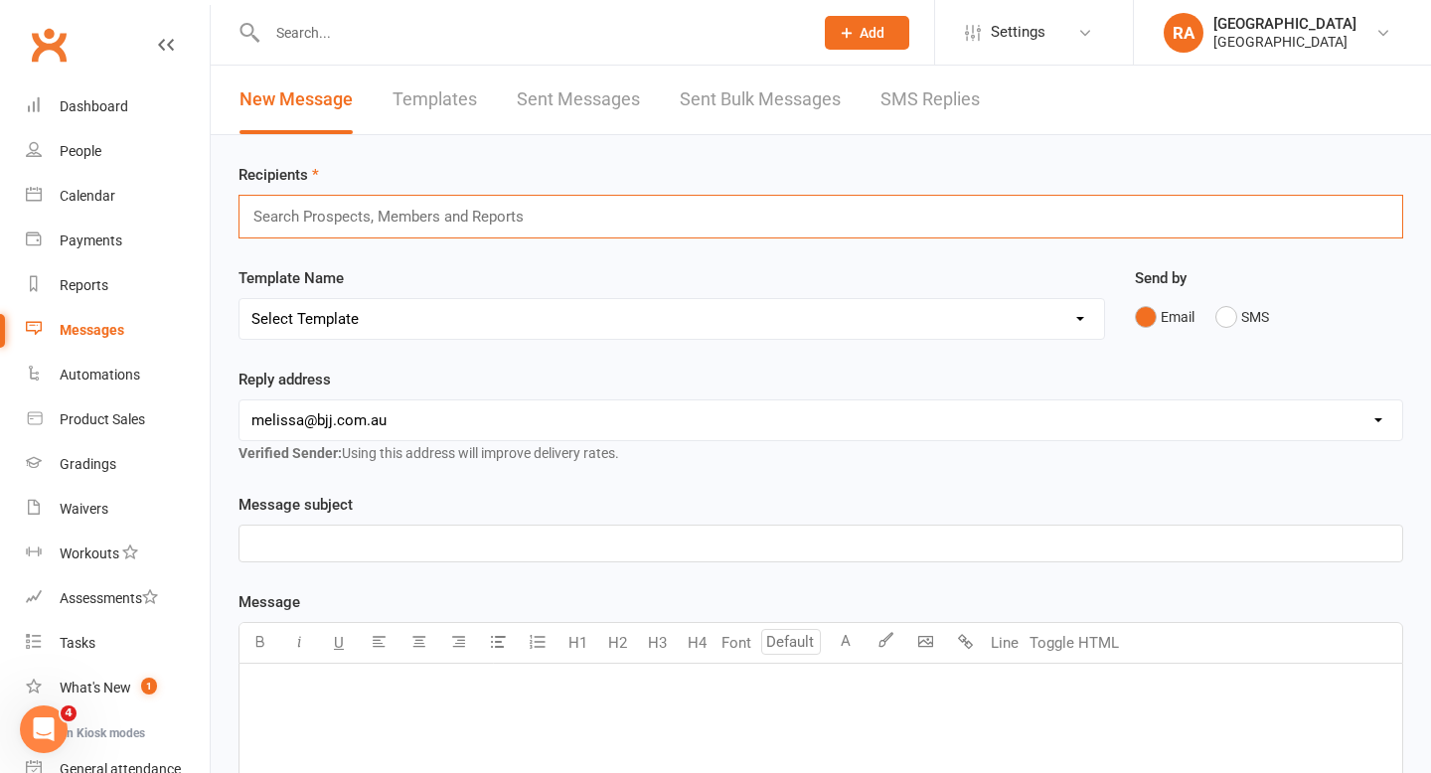
click at [415, 220] on input "text" at bounding box center [396, 217] width 291 height 26
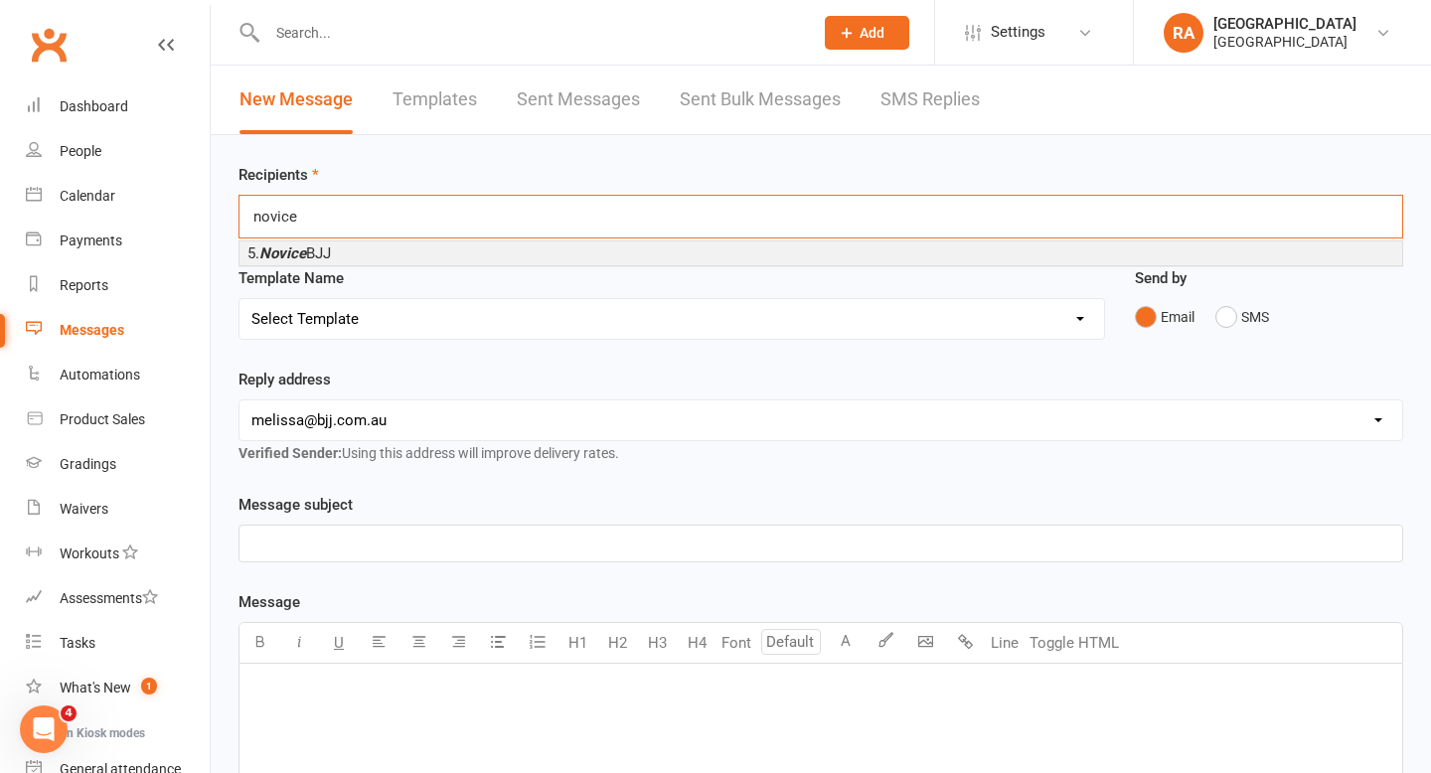
type input "novice"
click at [396, 252] on li "5. Novice BJJ" at bounding box center [820, 253] width 1163 height 24
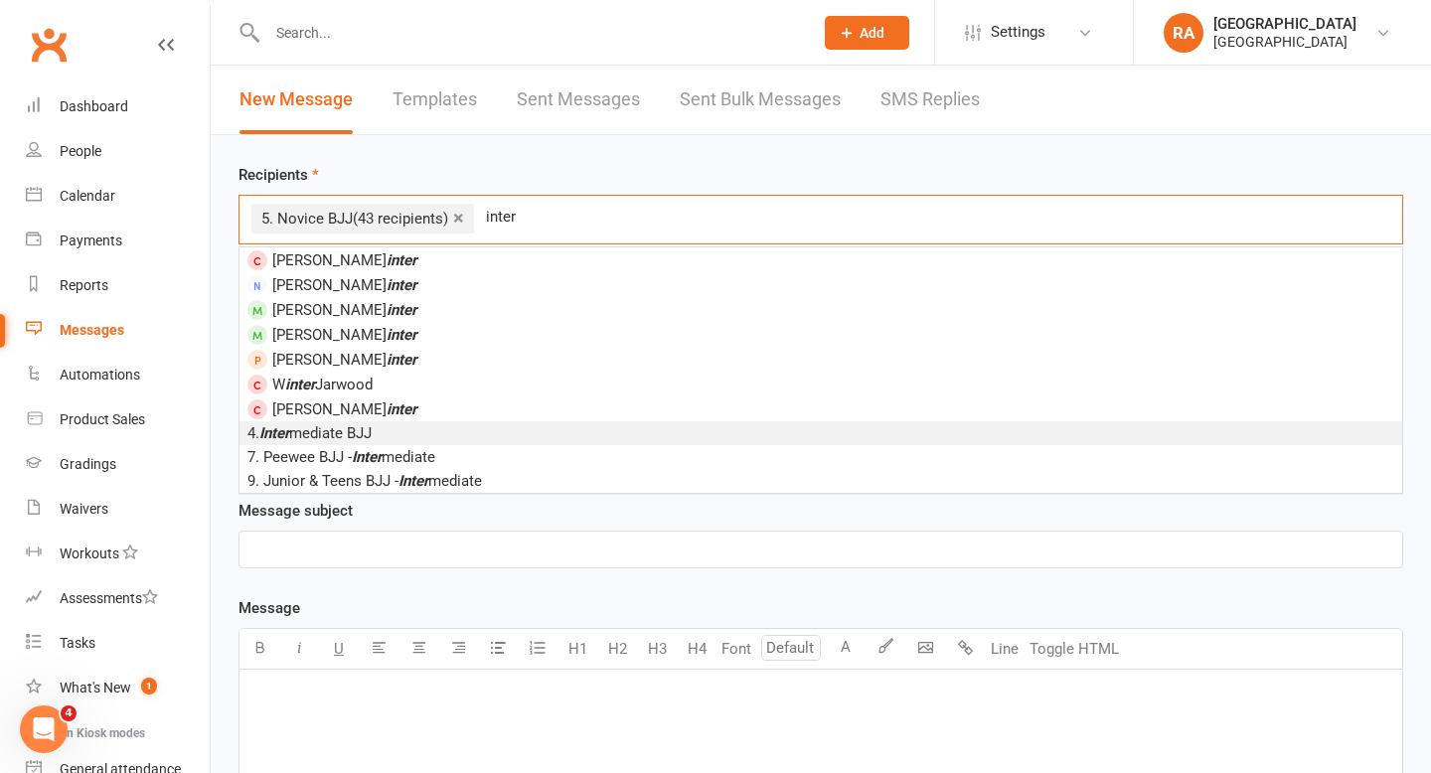
type input "inter"
click at [372, 428] on span "4. Inter mediate BJJ" at bounding box center [309, 433] width 124 height 18
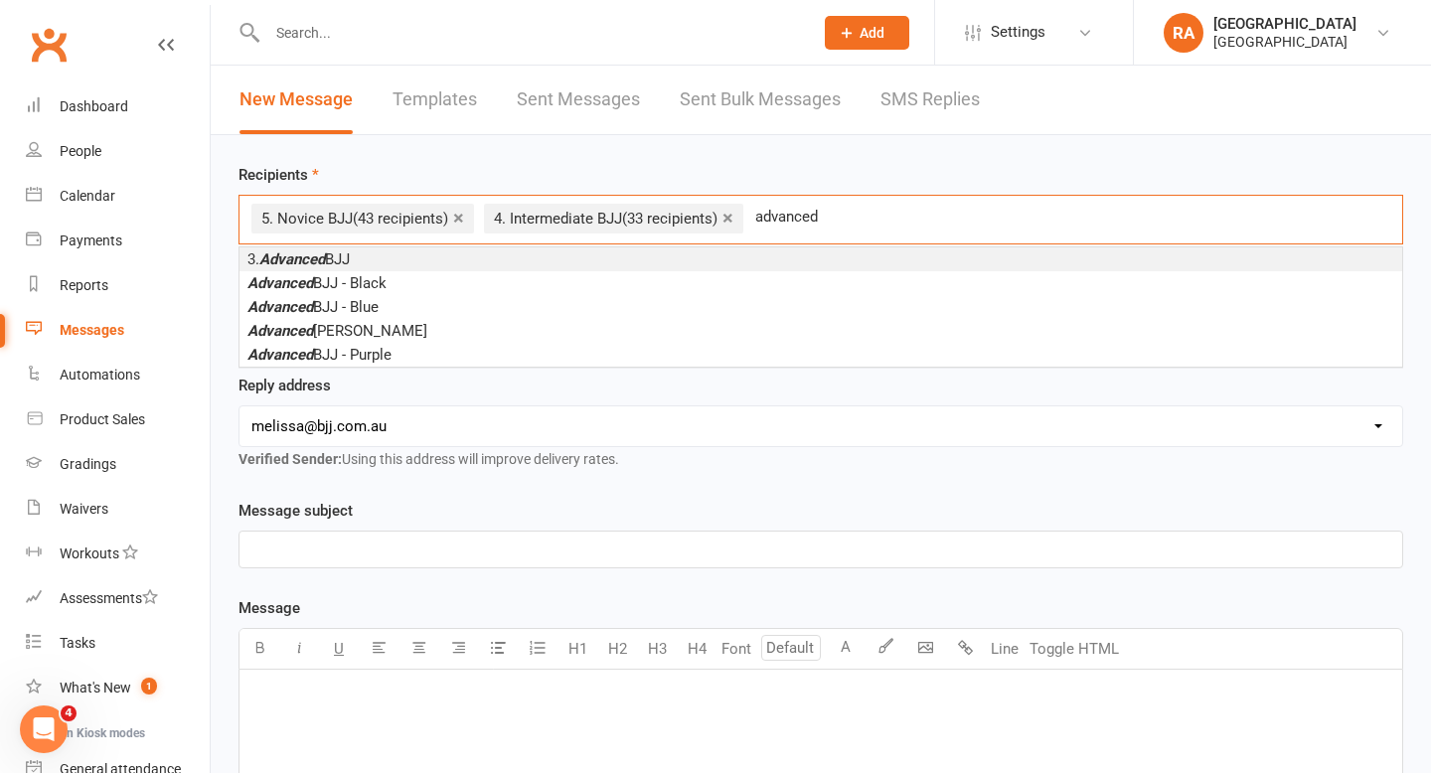
type input "advanced"
click at [609, 264] on li "3. Advanced BJJ" at bounding box center [820, 259] width 1163 height 24
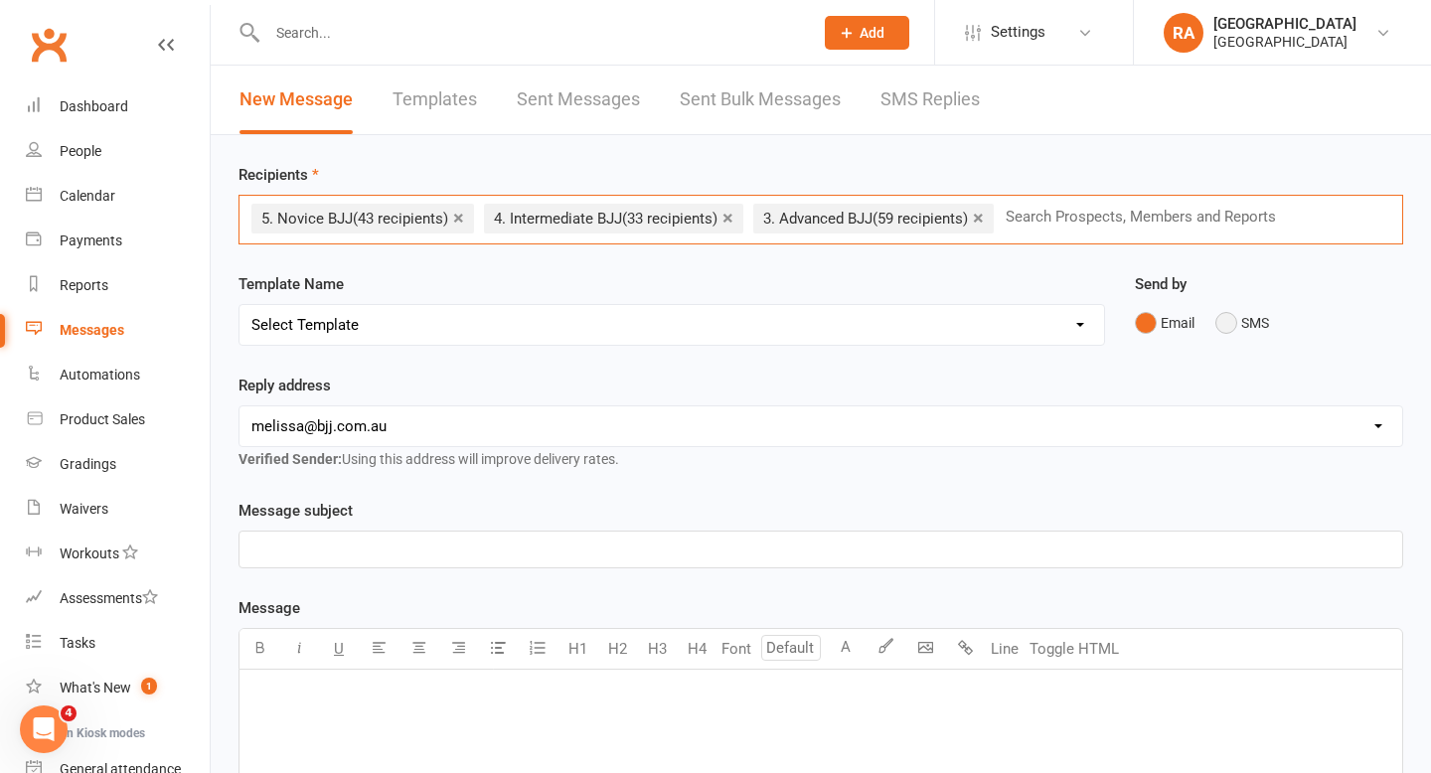
click at [1224, 332] on button "SMS" at bounding box center [1242, 323] width 54 height 38
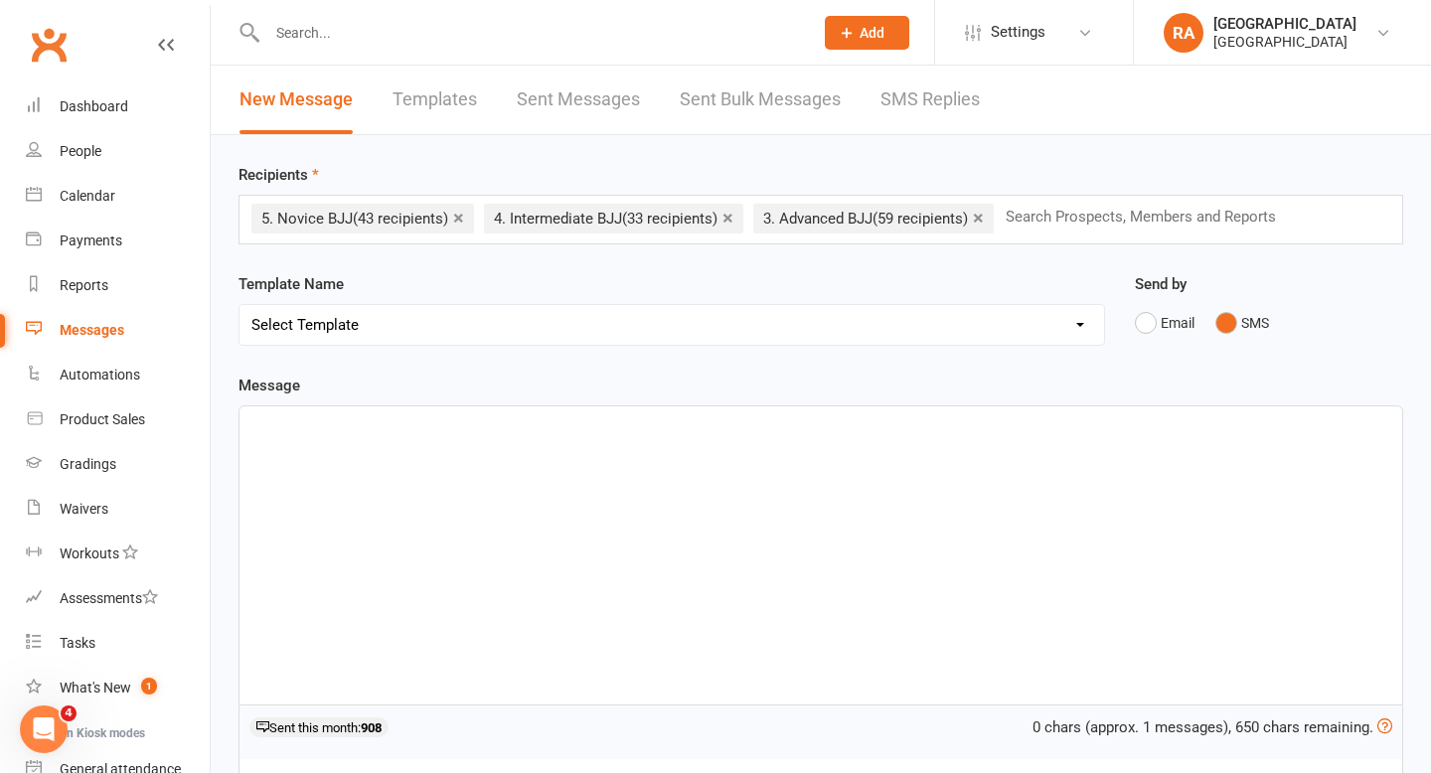
click at [572, 436] on div "﻿" at bounding box center [820, 555] width 1163 height 298
click at [399, 464] on div "Hi" at bounding box center [820, 555] width 1163 height 298
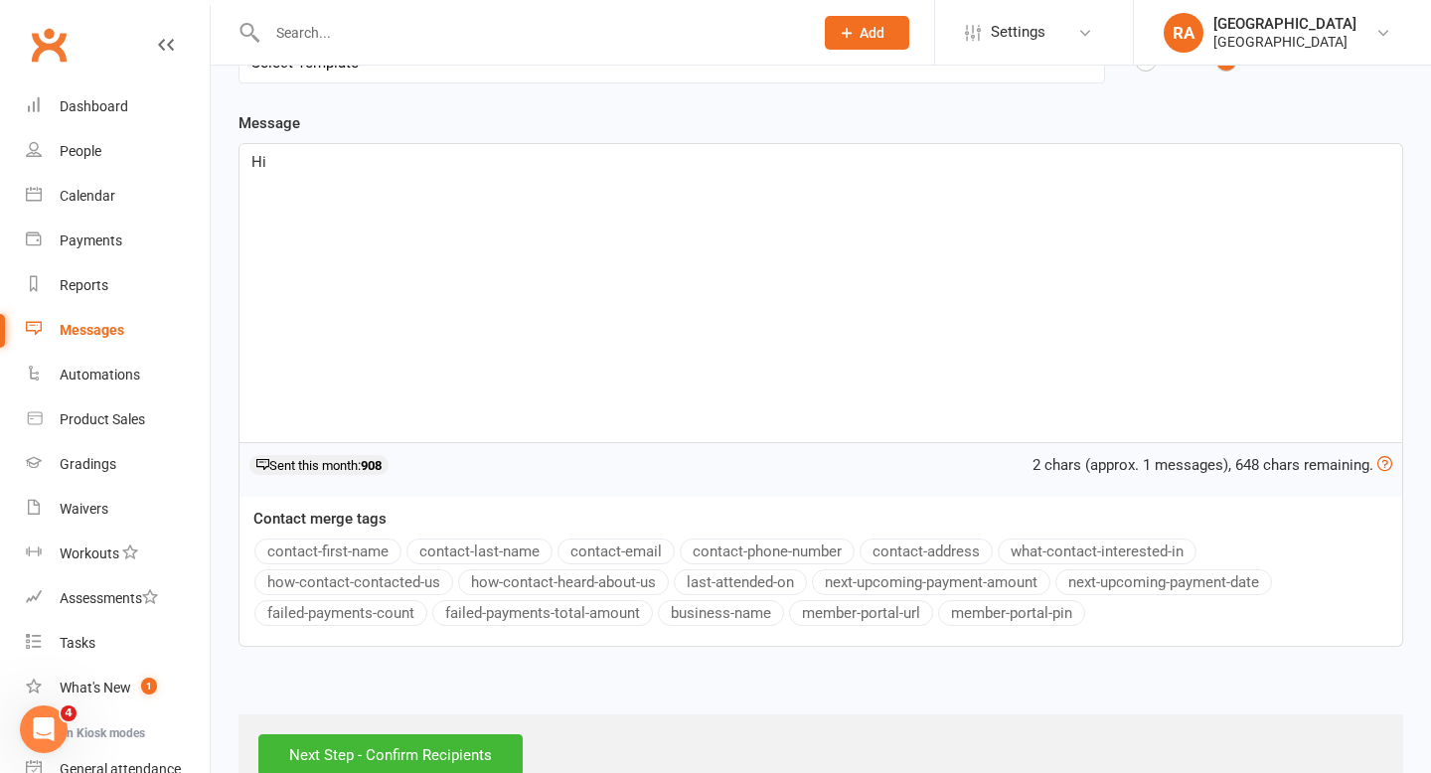
scroll to position [268, 0]
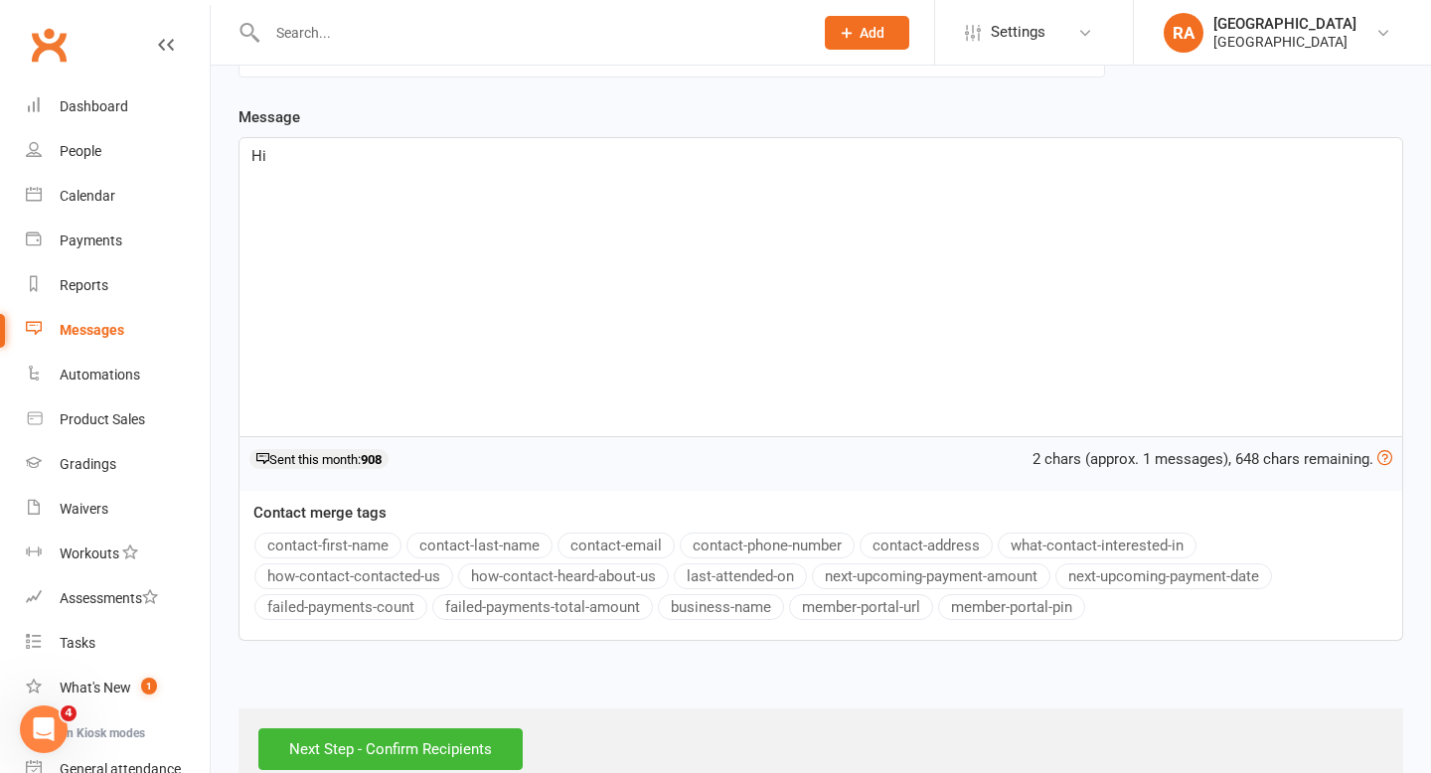
click at [331, 548] on button "contact-first-name" at bounding box center [327, 546] width 147 height 26
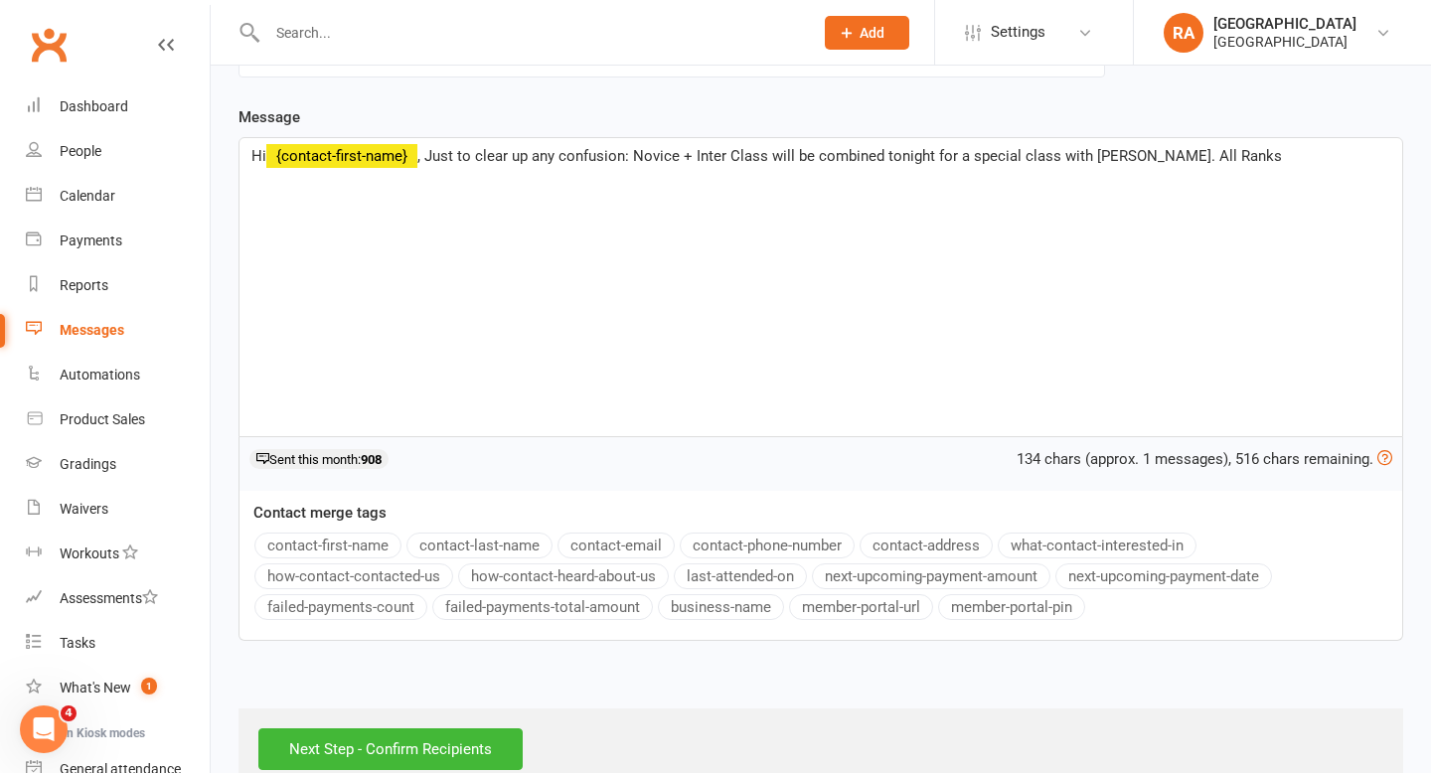
click at [932, 151] on span ", Just to clear up any confusion: Novice + Inter Class will be combined tonight…" at bounding box center [849, 156] width 864 height 18
click at [1126, 154] on span ", Just to clear up any confusion: Novice + Inter Class will be combined tonight…" at bounding box center [849, 156] width 864 height 18
click at [1310, 156] on p "Hi ﻿ {contact-first-name} , Just to clear up any confusion: Novice + Inter Clas…" at bounding box center [820, 156] width 1139 height 24
drag, startPoint x: 478, startPoint y: 156, endPoint x: 435, endPoint y: 158, distance: 42.8
click at [435, 158] on span ", Just to clear up any confusion: Novice + Inter Class will be combined tonight…" at bounding box center [820, 168] width 1139 height 42
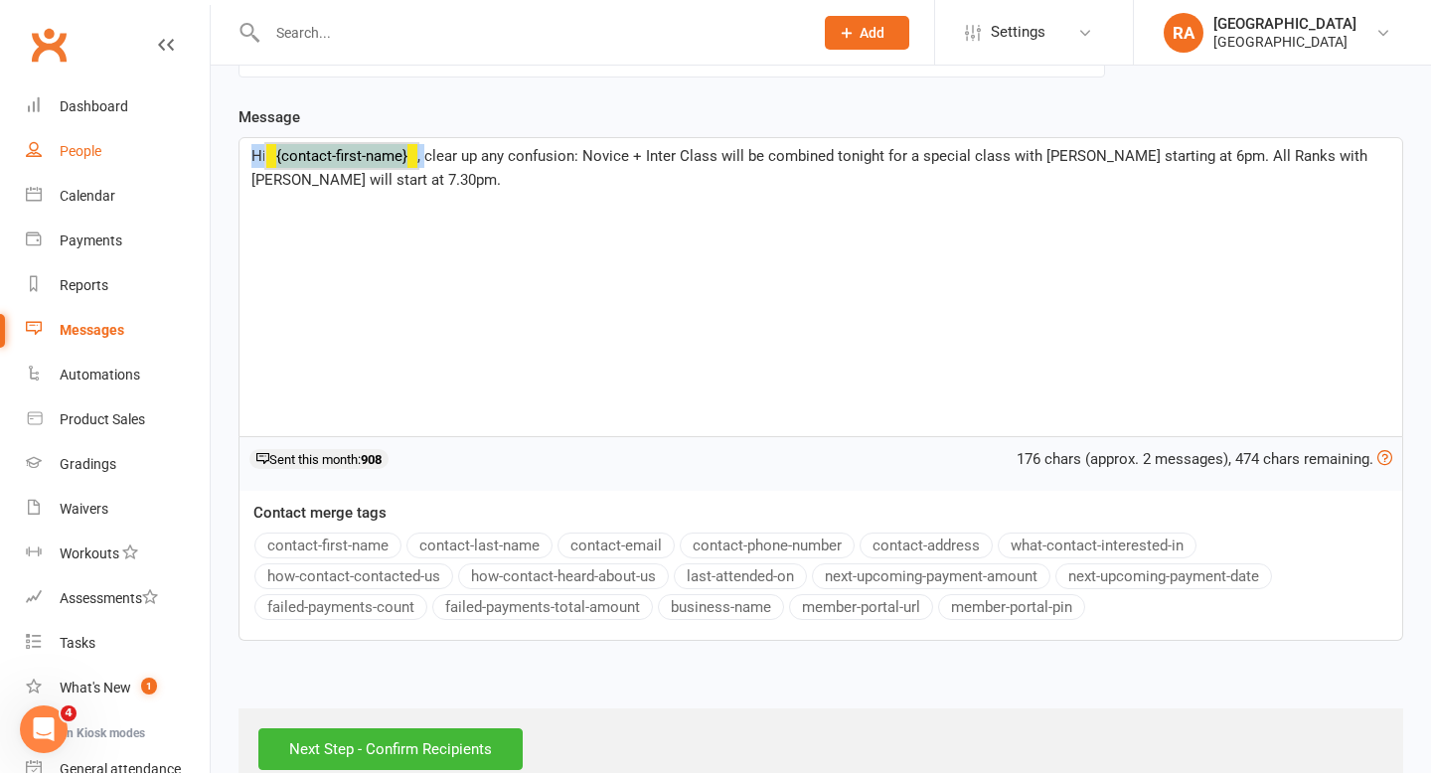
drag, startPoint x: 428, startPoint y: 160, endPoint x: 201, endPoint y: 151, distance: 227.7
click at [201, 151] on ui-view "Prospect Member Non-attending contact Class / event Appointment Grading event T…" at bounding box center [715, 263] width 1431 height 1053
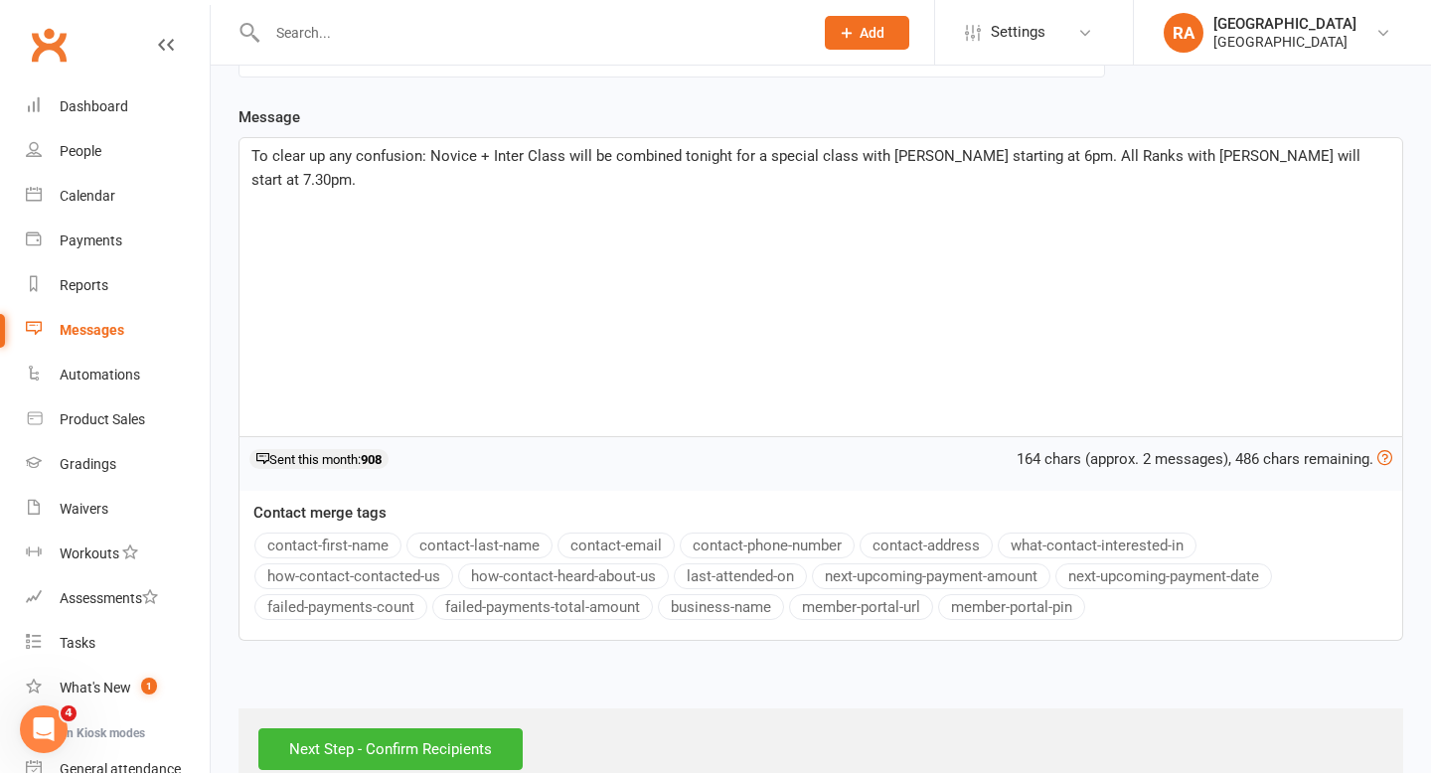
click at [976, 152] on span "To clear up any confusion: Novice + Inter Class will be combined tonight for a …" at bounding box center [807, 168] width 1113 height 42
click at [1054, 201] on div "To clear up any confusion: Novice + Inter Class will be combined tonight for a …" at bounding box center [820, 287] width 1163 height 298
click at [265, 159] on span "To clear up any confusion: Novice + Inter Class will be combined tonight for a …" at bounding box center [806, 168] width 1110 height 42
click at [968, 154] on span "Just to clear up any confusion: Novice + Inter Class will be combined tonight f…" at bounding box center [821, 168] width 1140 height 42
drag, startPoint x: 1170, startPoint y: 155, endPoint x: 1101, endPoint y: 155, distance: 68.6
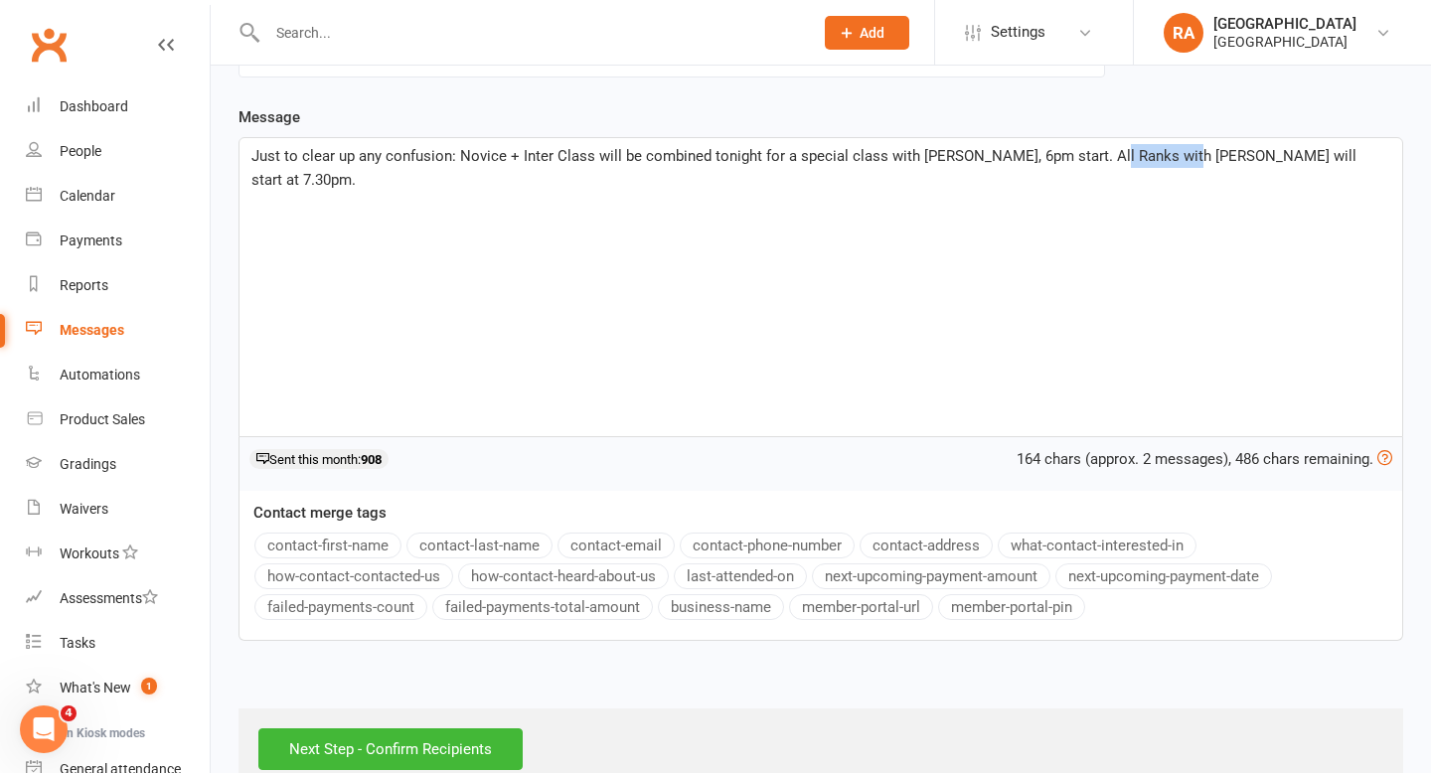
click at [1101, 155] on span "Just to clear up any confusion: Novice + Inter Class will be combined tonight f…" at bounding box center [805, 168] width 1109 height 42
click at [990, 151] on span "Just to clear up any confusion: Novice + Inter Class will be combined tonight f…" at bounding box center [782, 156] width 1063 height 18
click at [975, 267] on div "Just to clear up any confusion: Novice + Inter Class will be combined tonight f…" at bounding box center [820, 287] width 1163 height 298
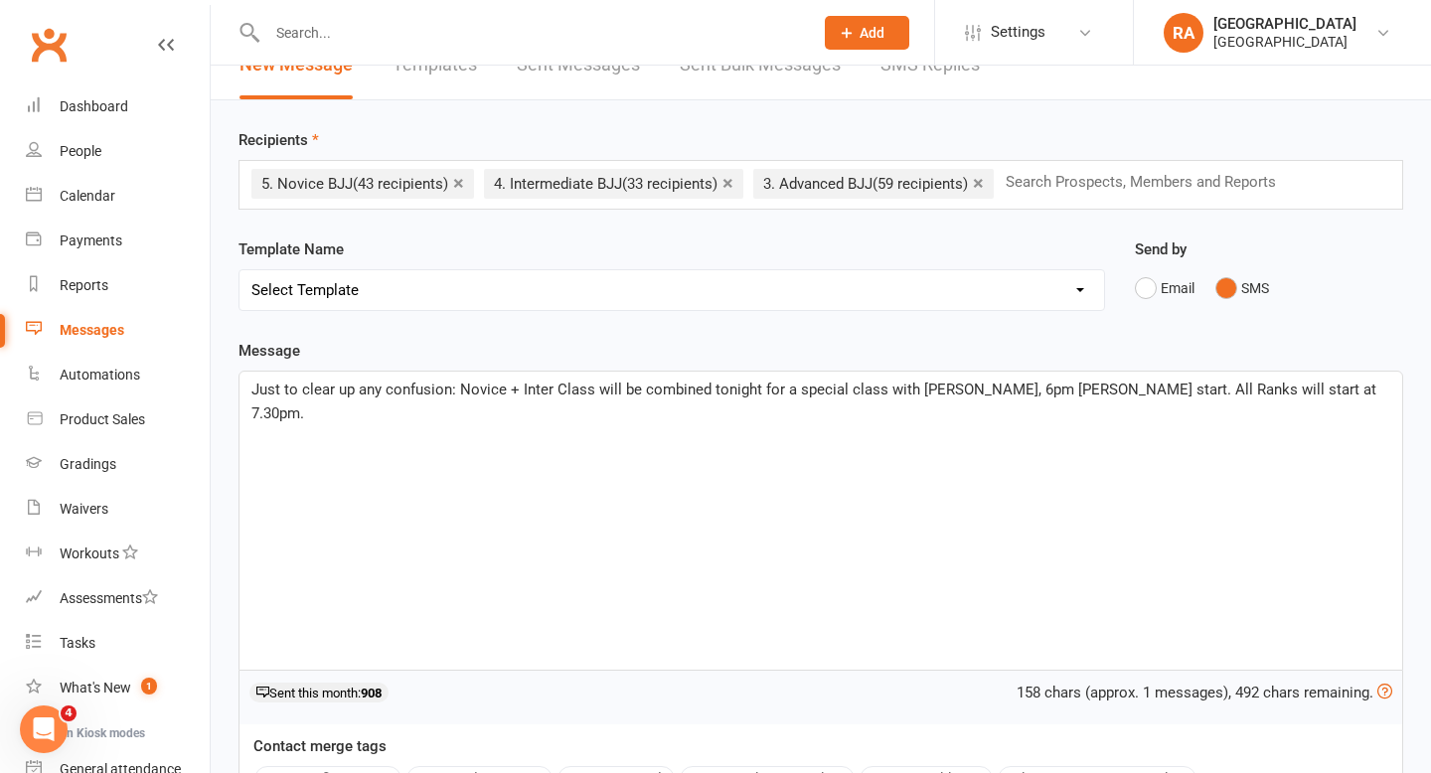
scroll to position [36, 0]
drag, startPoint x: 302, startPoint y: 392, endPoint x: 110, endPoint y: 392, distance: 191.8
click at [110, 392] on ui-view "Prospect Member Non-attending contact Class / event Appointment Grading event T…" at bounding box center [715, 495] width 1431 height 1053
click at [1108, 387] on span "To clear up any confusion: Novice + Inter Class will be combined tonight for a …" at bounding box center [800, 401] width 1099 height 42
drag, startPoint x: 1244, startPoint y: 385, endPoint x: 1196, endPoint y: 385, distance: 47.7
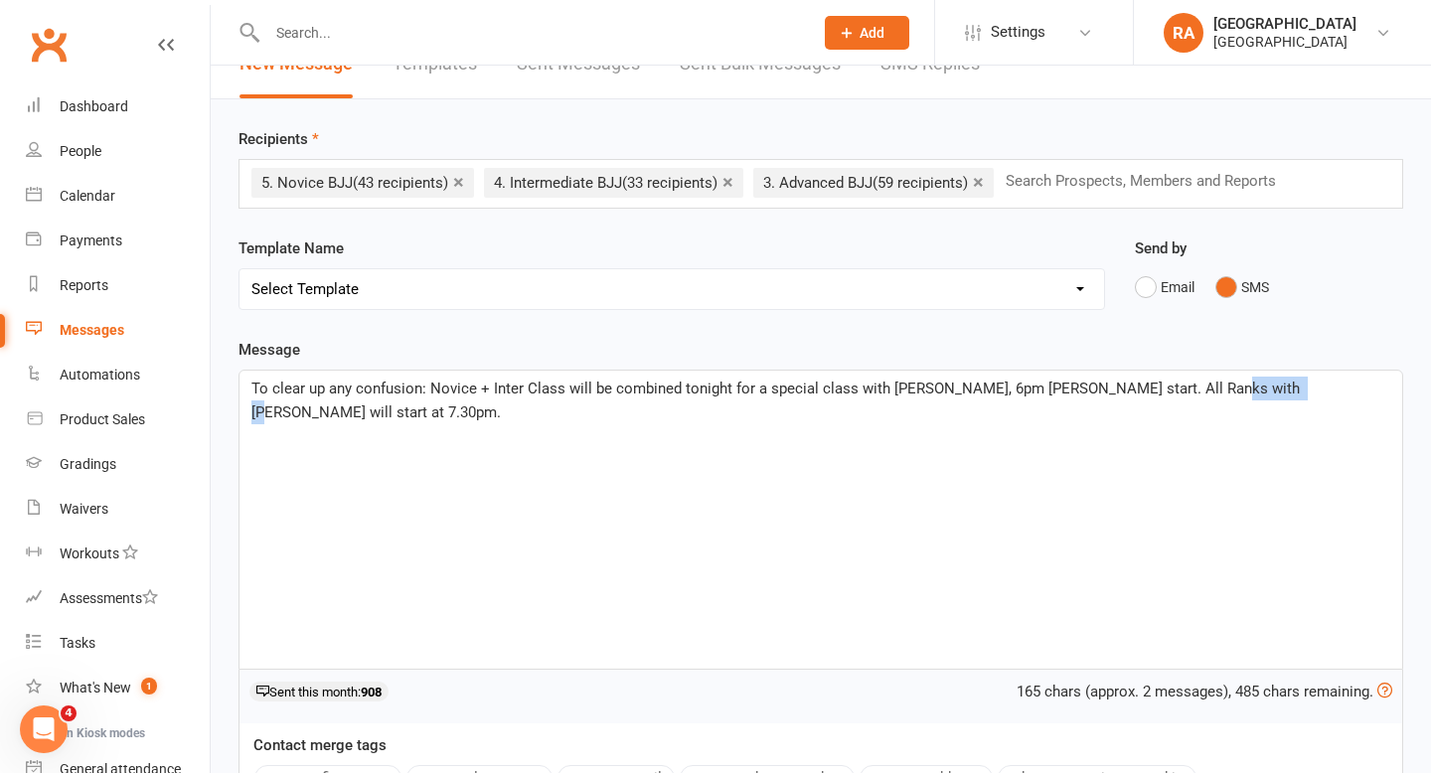
click at [1196, 385] on span "To clear up any confusion: Novice + Inter Class will be combined tonight for a …" at bounding box center [777, 401] width 1052 height 42
click at [1200, 494] on div "To clear up any confusion: Novice + Inter Class will be combined tonight for a …" at bounding box center [820, 520] width 1163 height 298
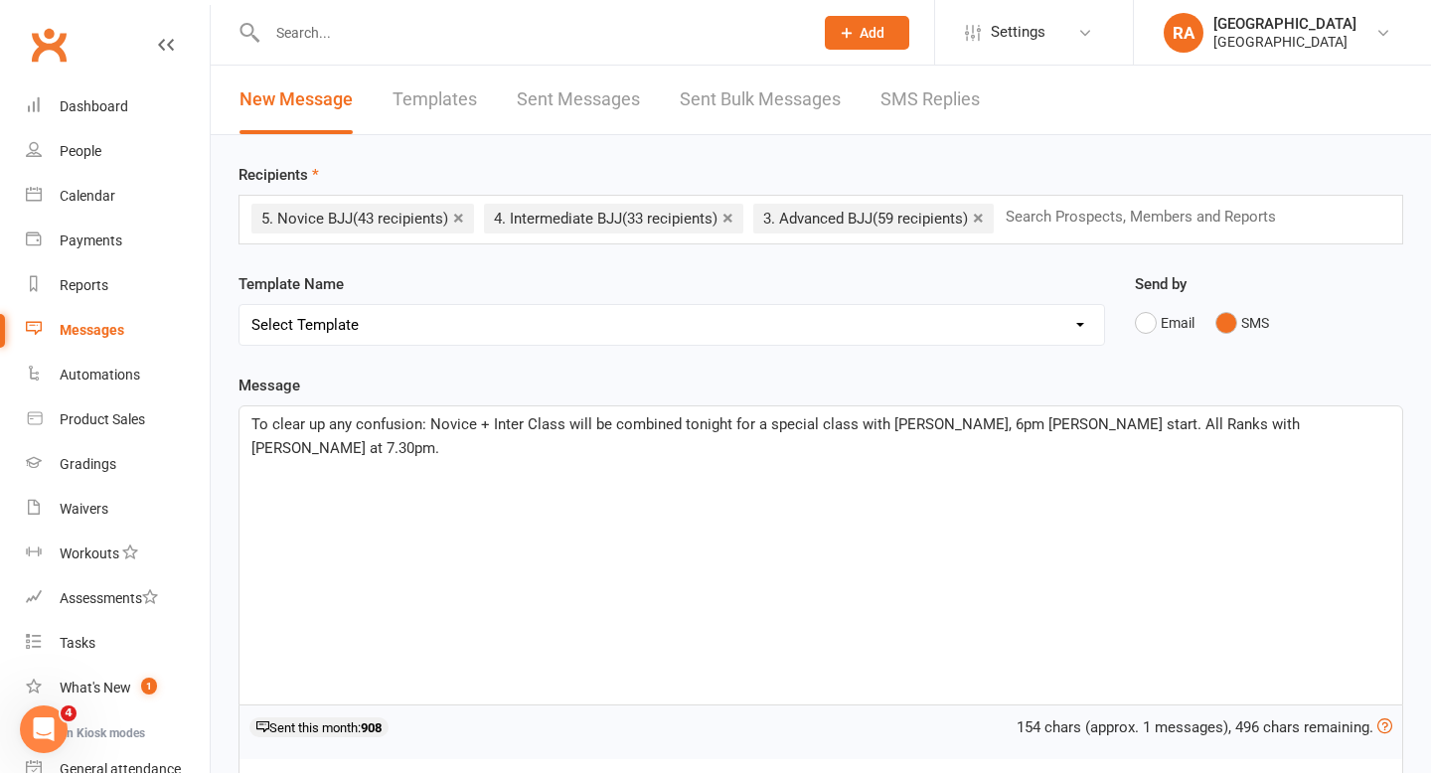
click at [558, 423] on span "To clear up any confusion: Novice + Inter Class will be combined tonight for a …" at bounding box center [777, 436] width 1052 height 42
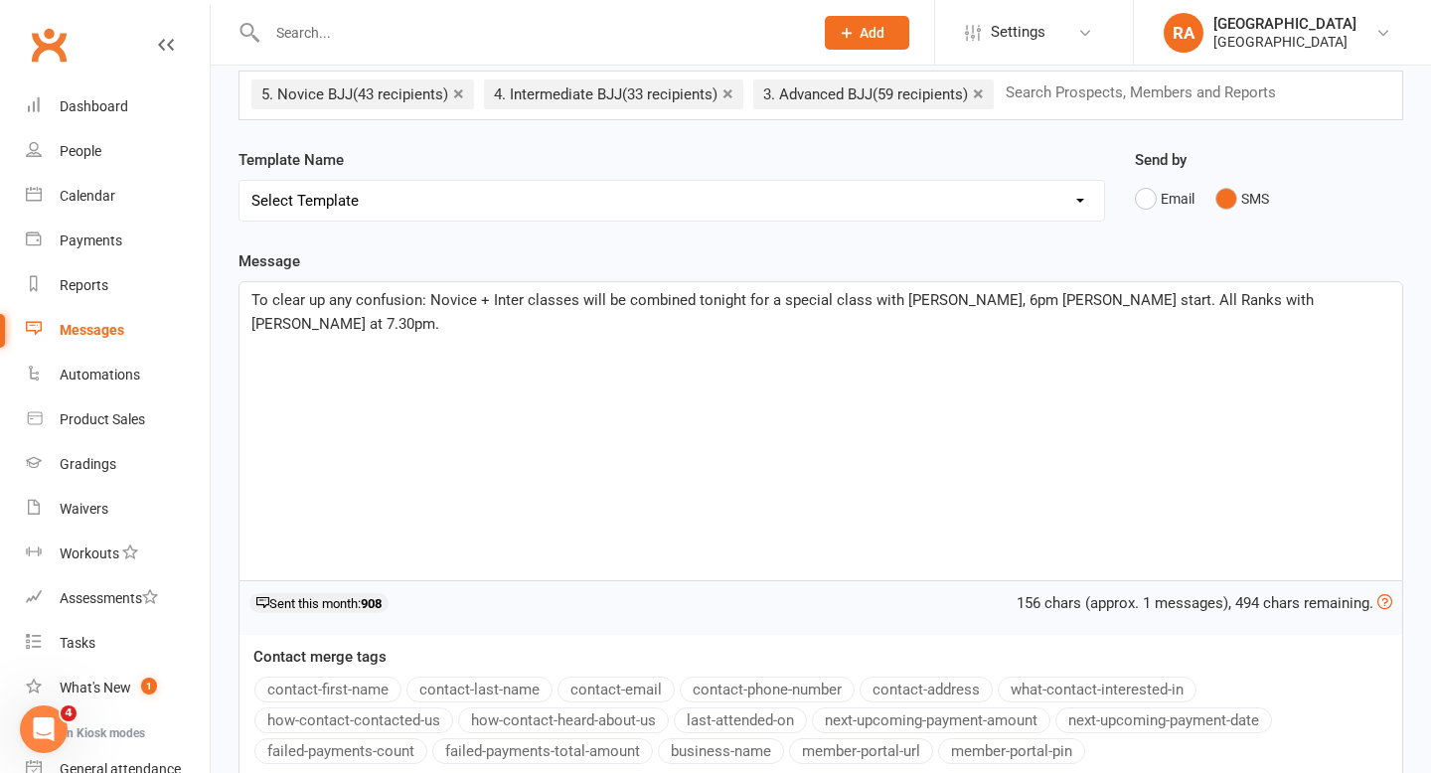
scroll to position [139, 0]
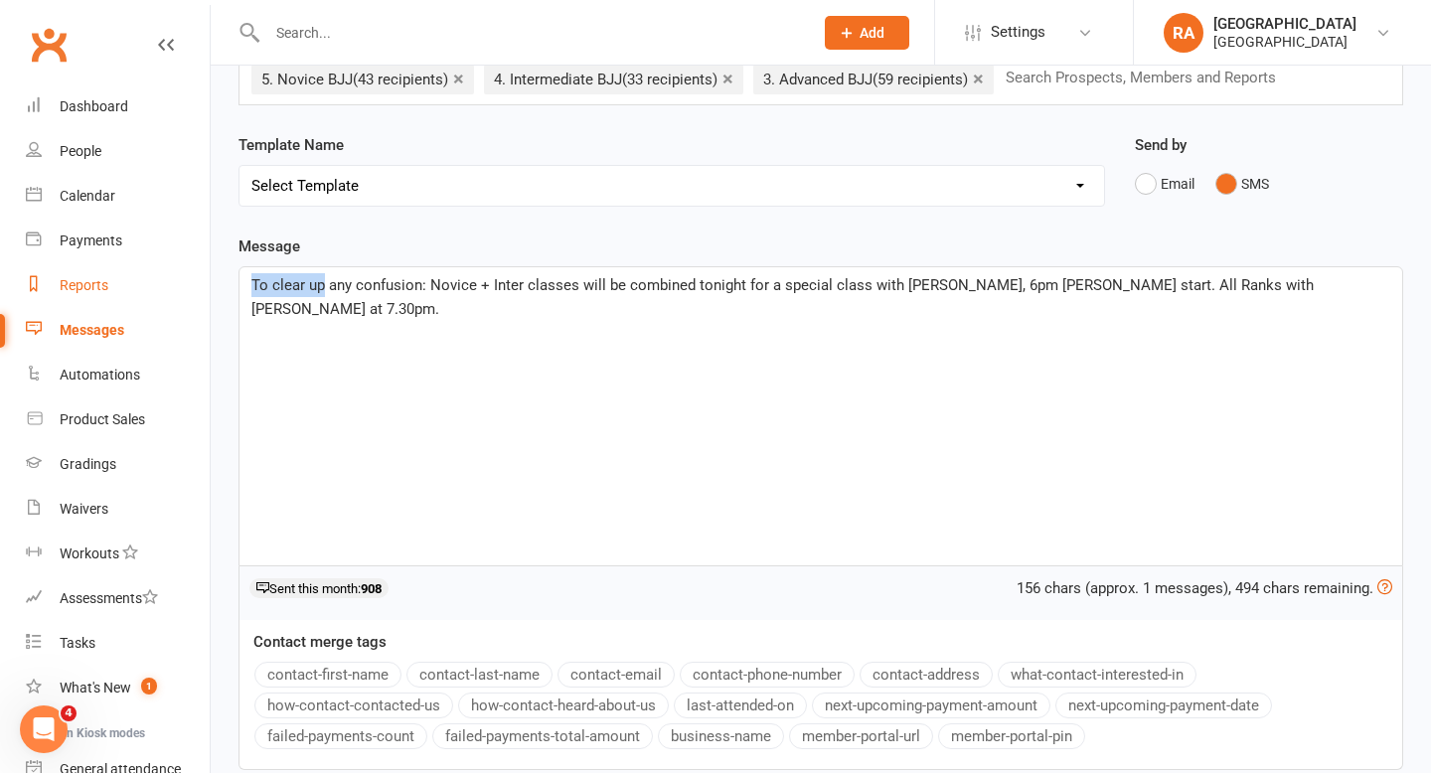
drag, startPoint x: 326, startPoint y: 281, endPoint x: 203, endPoint y: 282, distance: 123.2
click at [203, 282] on ui-view "Prospect Member Non-attending contact Class / event Appointment Grading event T…" at bounding box center [715, 392] width 1431 height 1053
click at [354, 344] on div "Sorry for any confusion: Novice + Inter classes will be combined tonight for a …" at bounding box center [820, 416] width 1163 height 298
click at [409, 287] on span "Sorry for any confusion: Novice + Inter classes will be combined tonight for a …" at bounding box center [776, 297] width 1050 height 42
drag, startPoint x: 409, startPoint y: 287, endPoint x: 230, endPoint y: 281, distance: 180.0
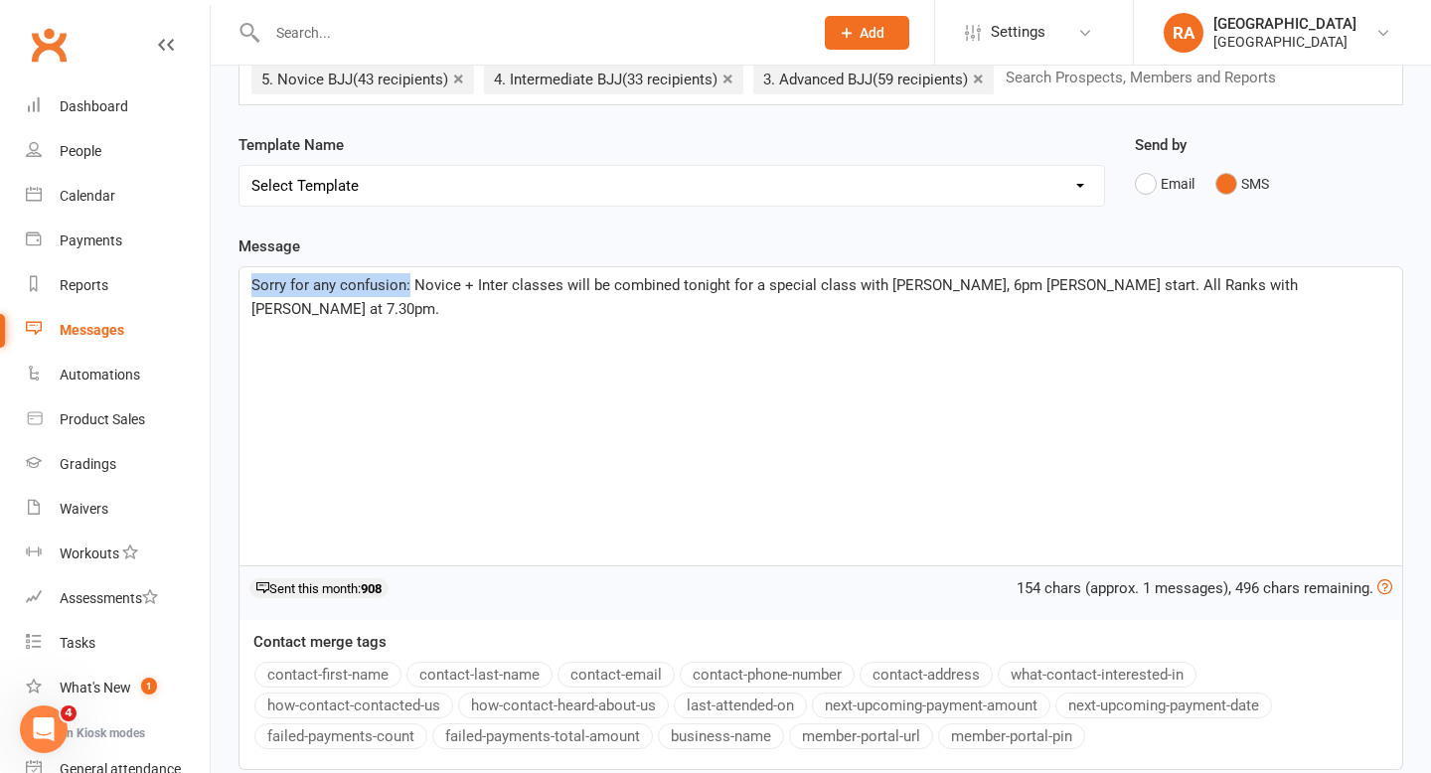
click at [230, 281] on div "Message Sorry for any confusion: Novice + Inter classes will be combined tonigh…" at bounding box center [821, 516] width 1194 height 563
click at [392, 326] on div "Sorry for any confusion: Novice + Inter classes will be combined tonight for a …" at bounding box center [820, 416] width 1163 height 298
drag, startPoint x: 407, startPoint y: 282, endPoint x: 225, endPoint y: 278, distance: 182.9
click at [225, 278] on div "Message Sorry for any confusion: Novice + Inter classes will be combined tonigh…" at bounding box center [821, 516] width 1194 height 563
click at [312, 318] on div "Sorry for any confusion: Novice + Inter classes will be combined tonight for a …" at bounding box center [820, 416] width 1163 height 298
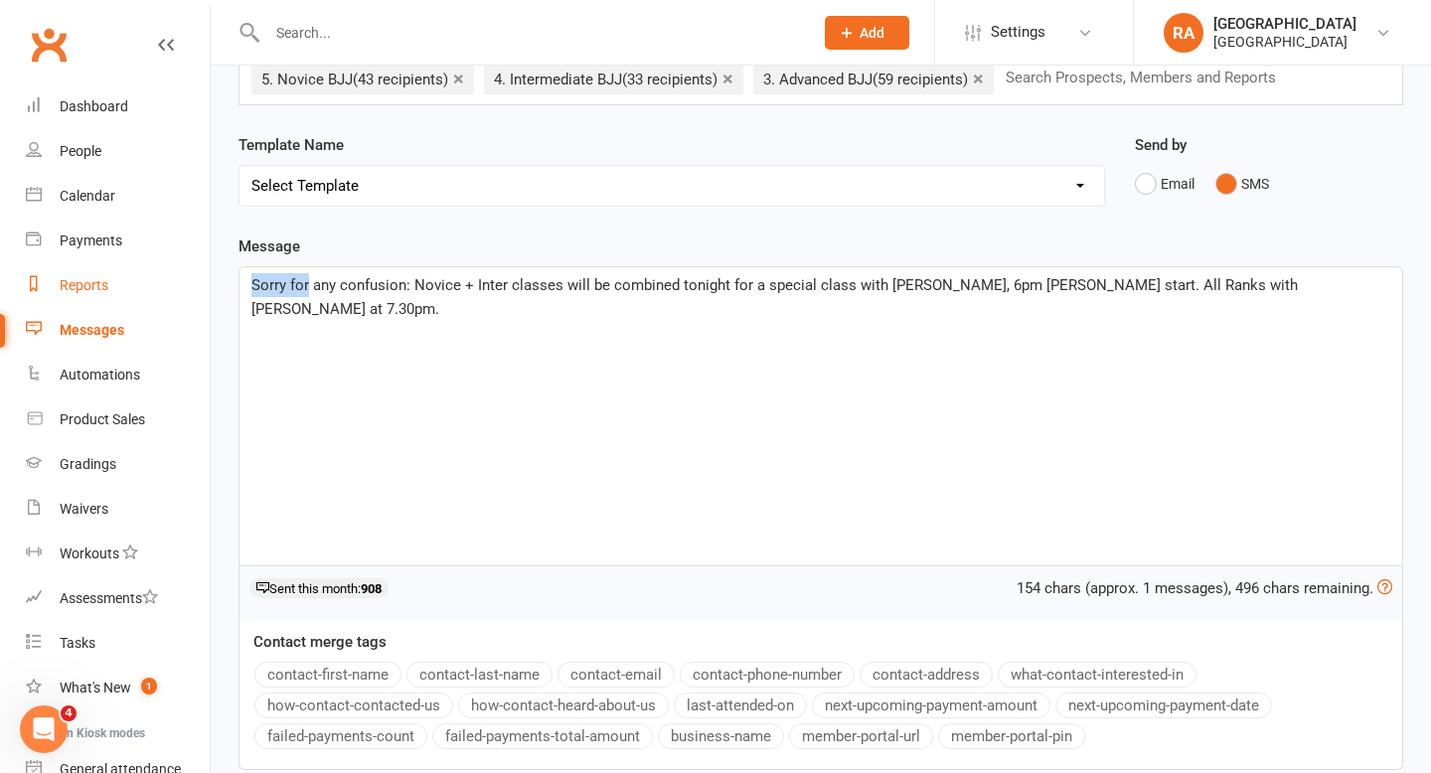
drag, startPoint x: 309, startPoint y: 282, endPoint x: 195, endPoint y: 284, distance: 114.3
click at [195, 284] on ui-view "Prospect Member Non-attending contact Class / event Appointment Grading event T…" at bounding box center [715, 392] width 1431 height 1053
click at [367, 319] on div "To clarify any confusion: Novice + Inter classes will be combined tonight for a…" at bounding box center [820, 416] width 1163 height 298
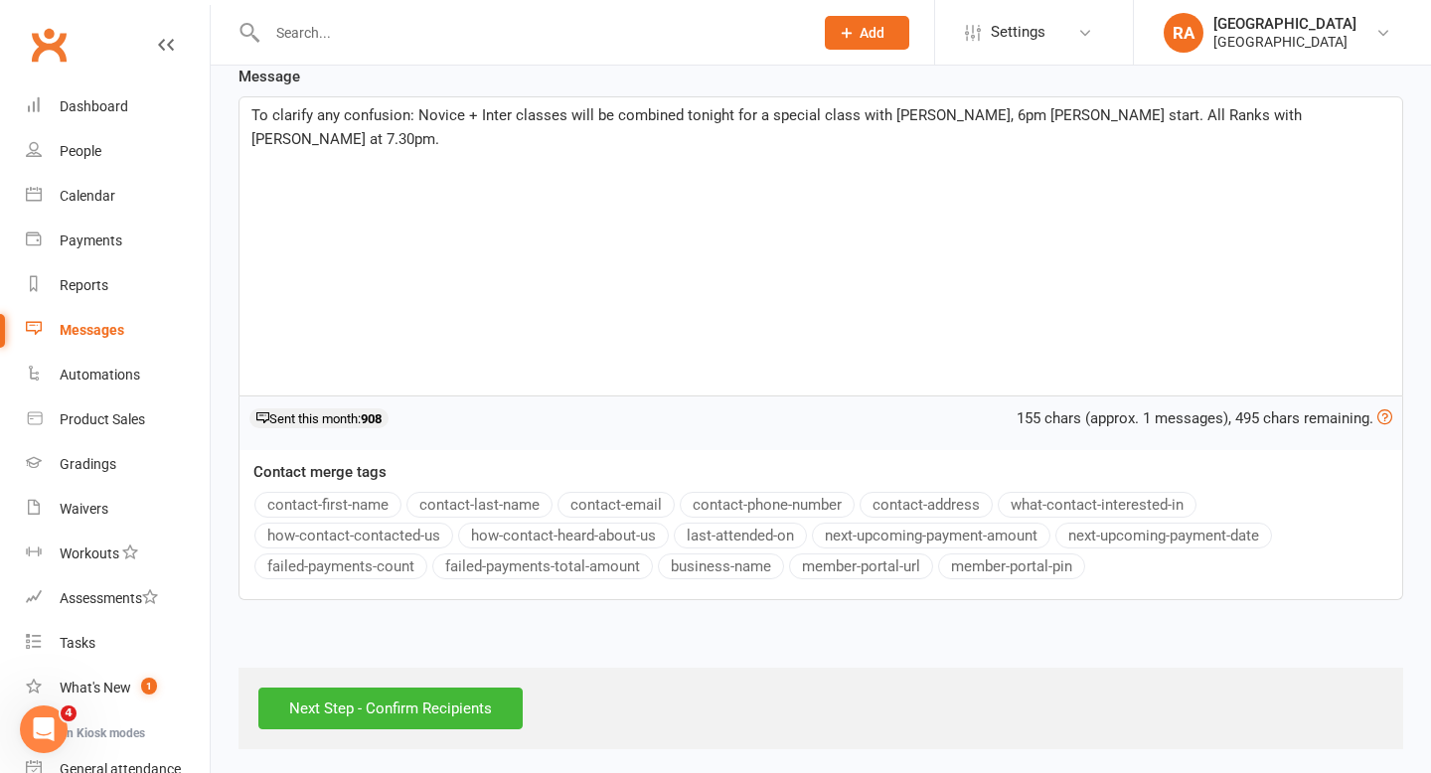
scroll to position [314, 0]
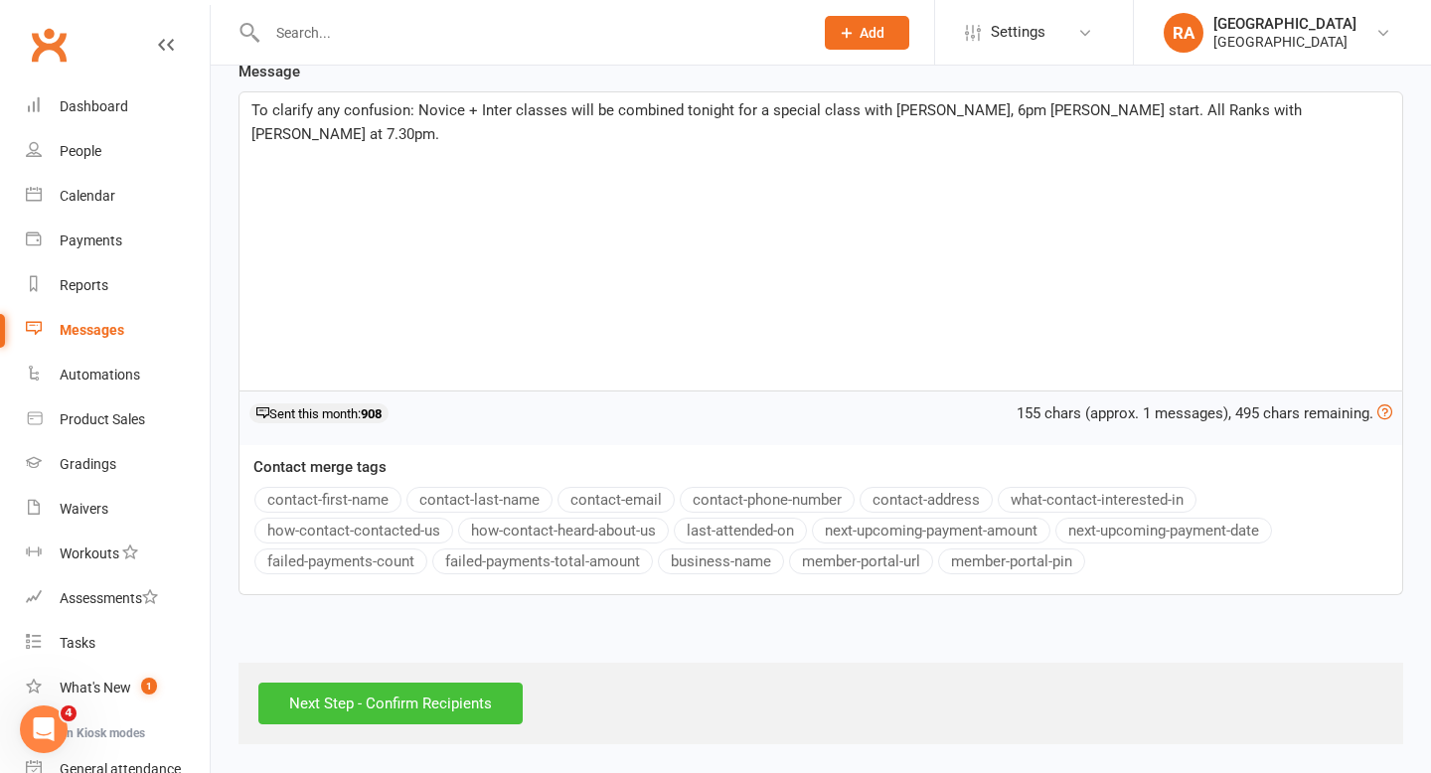
click at [349, 700] on input "Next Step - Confirm Recipients" at bounding box center [390, 704] width 264 height 42
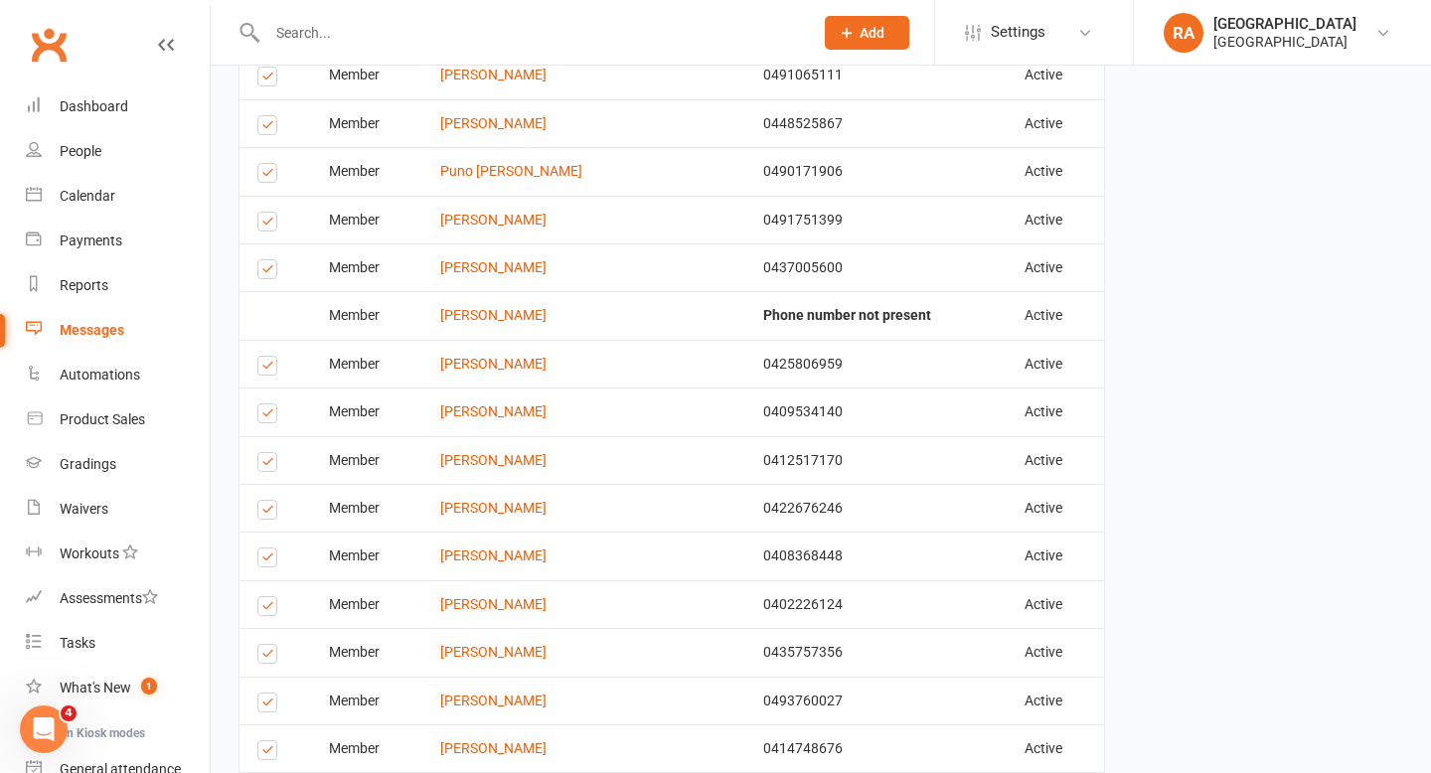
scroll to position [2358, 0]
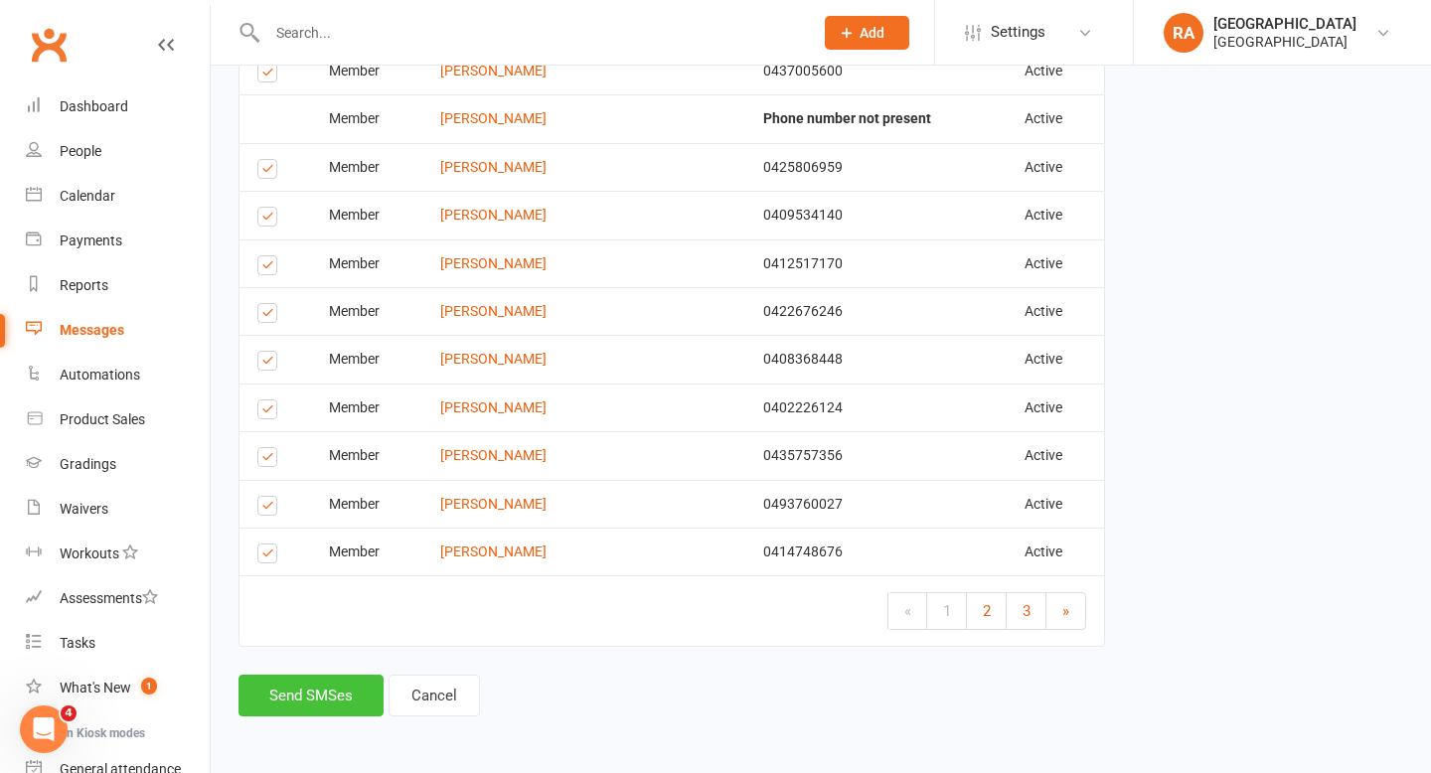
click at [300, 701] on button "Send SMSes" at bounding box center [310, 696] width 145 height 42
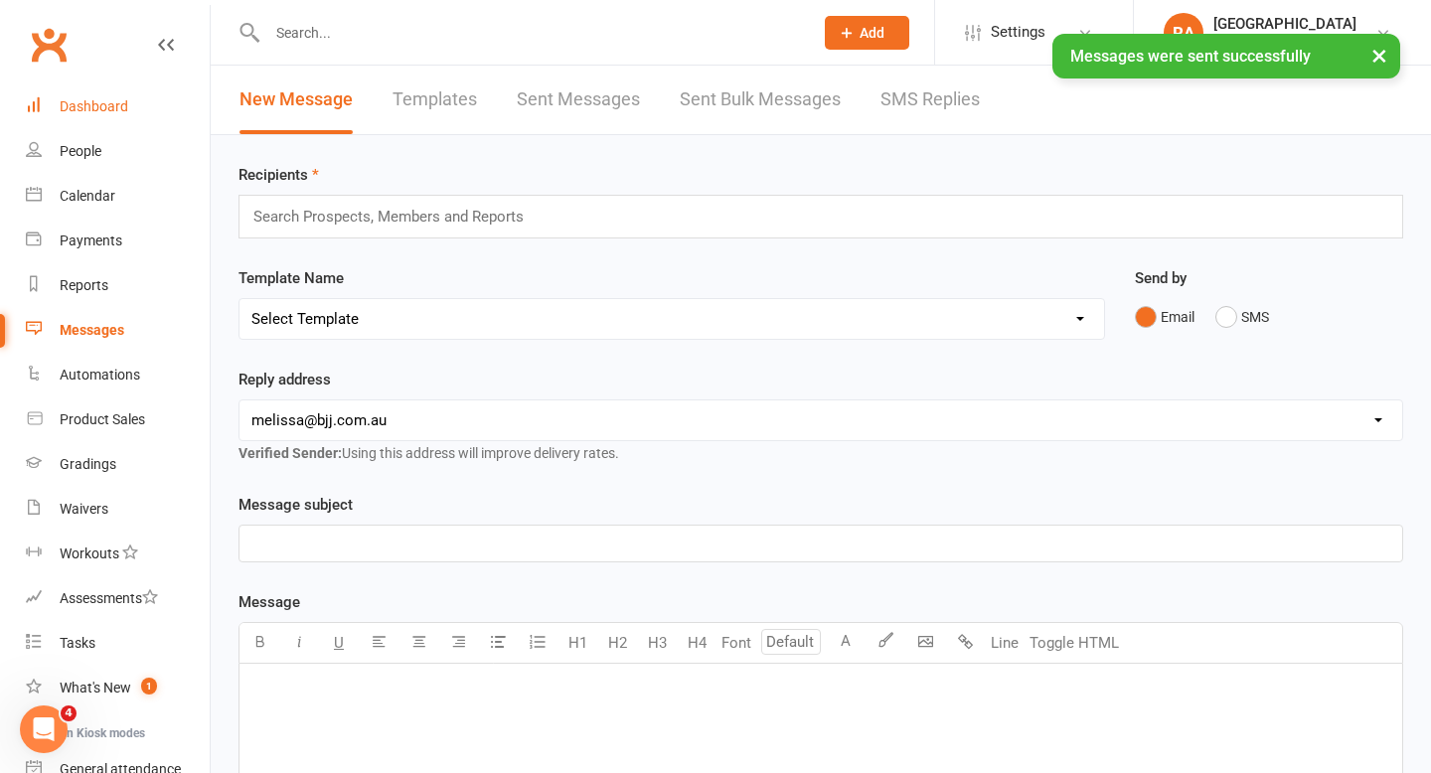
click at [119, 98] on div "Dashboard" at bounding box center [94, 106] width 69 height 16
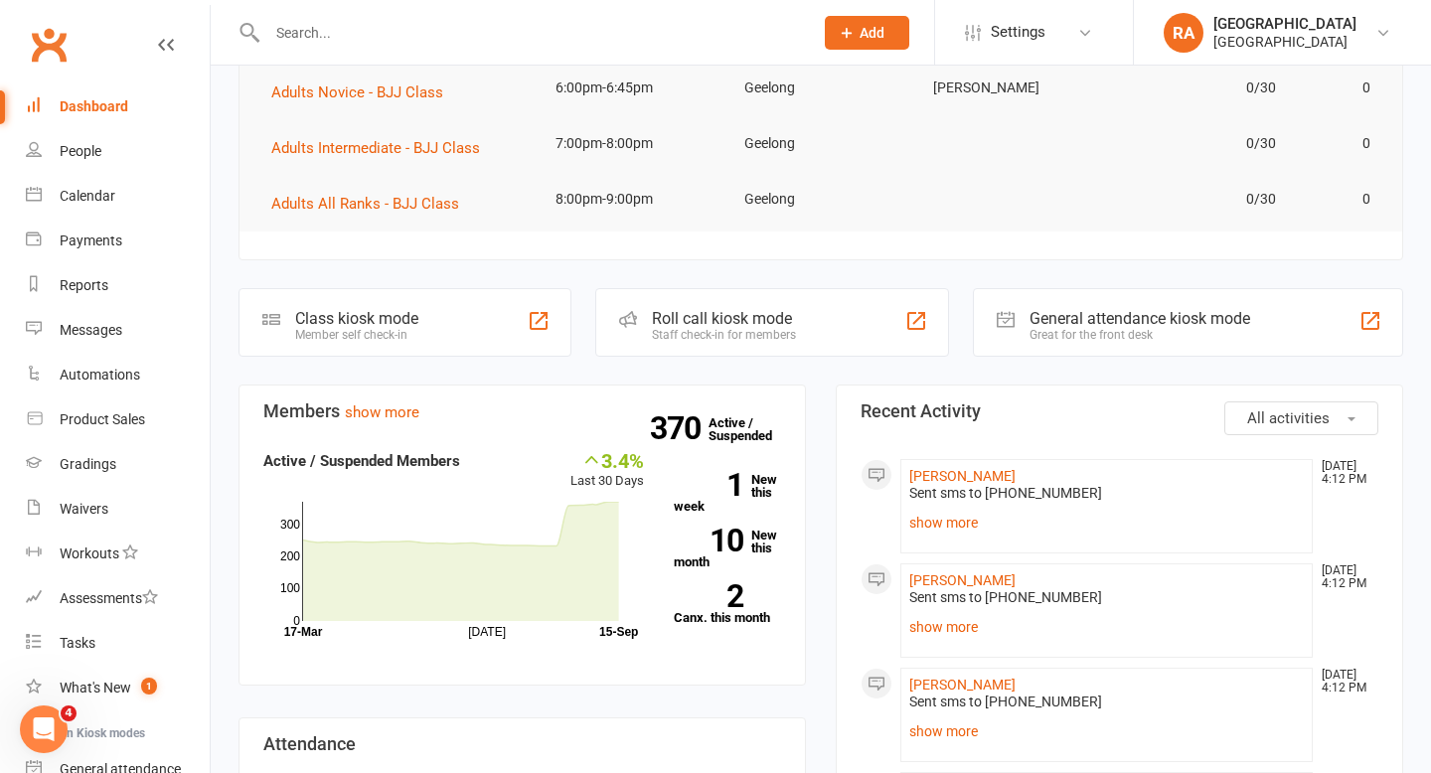
scroll to position [372, 0]
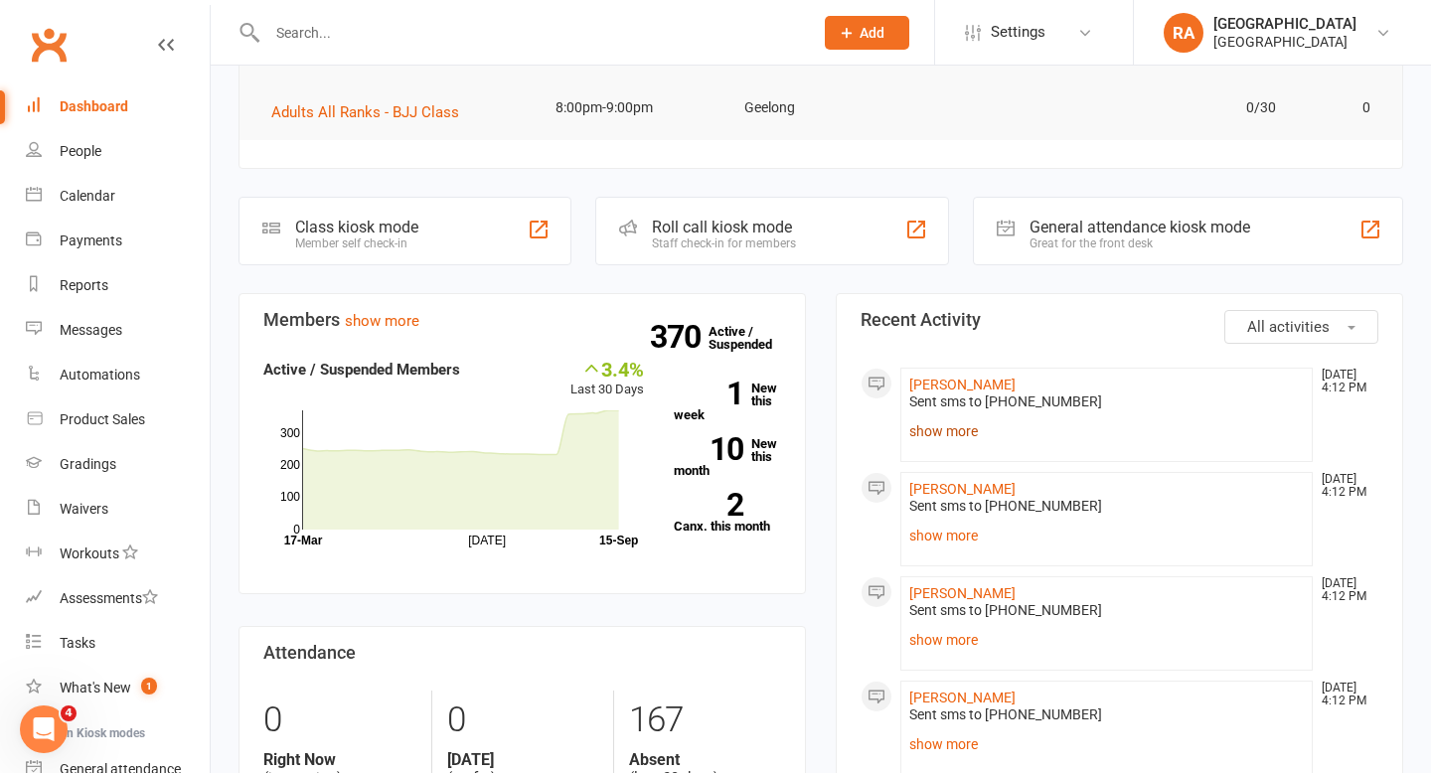
click at [936, 428] on link "show more" at bounding box center [1106, 431] width 394 height 28
